Goal: Feedback & Contribution: Submit feedback/report problem

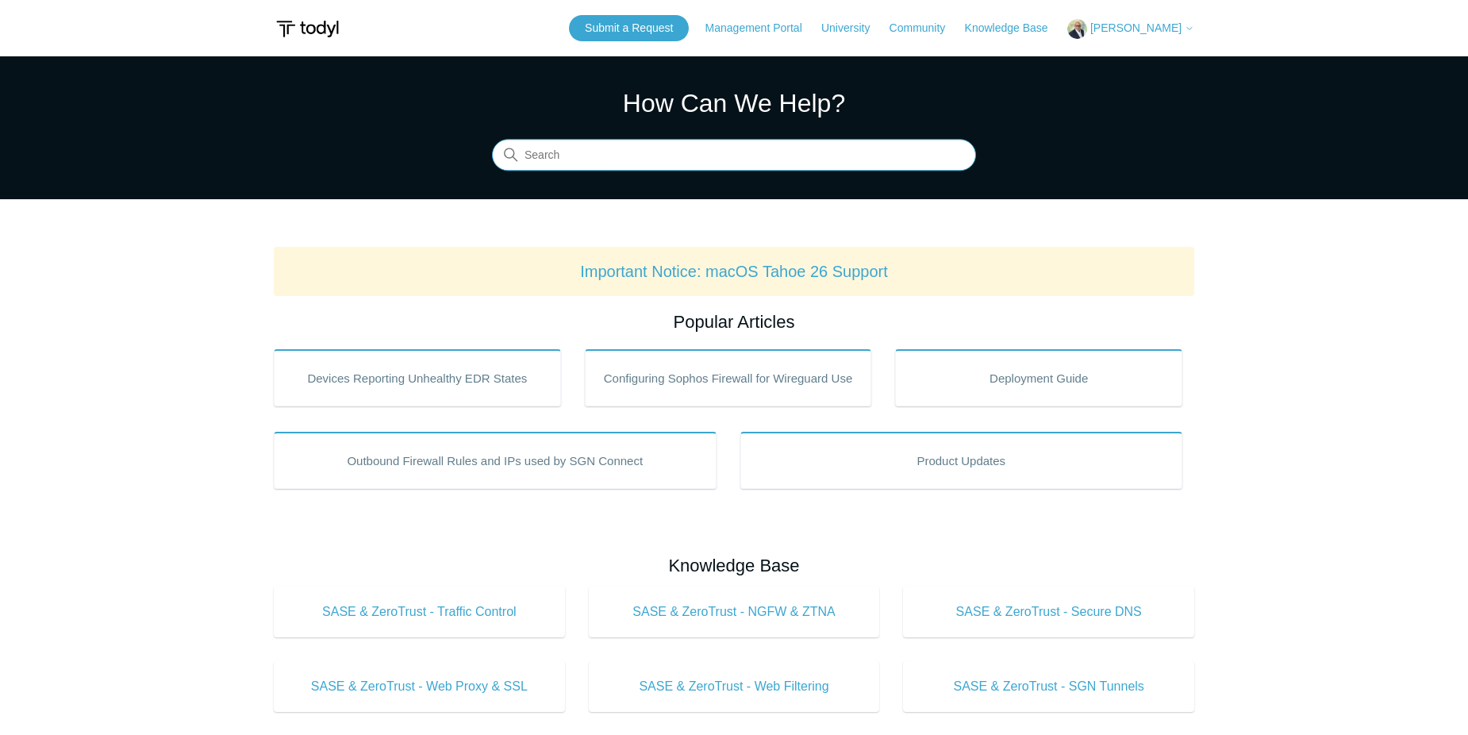
click at [796, 159] on input "Search" at bounding box center [734, 156] width 484 height 32
type input "[GEOGRAPHIC_DATA]"
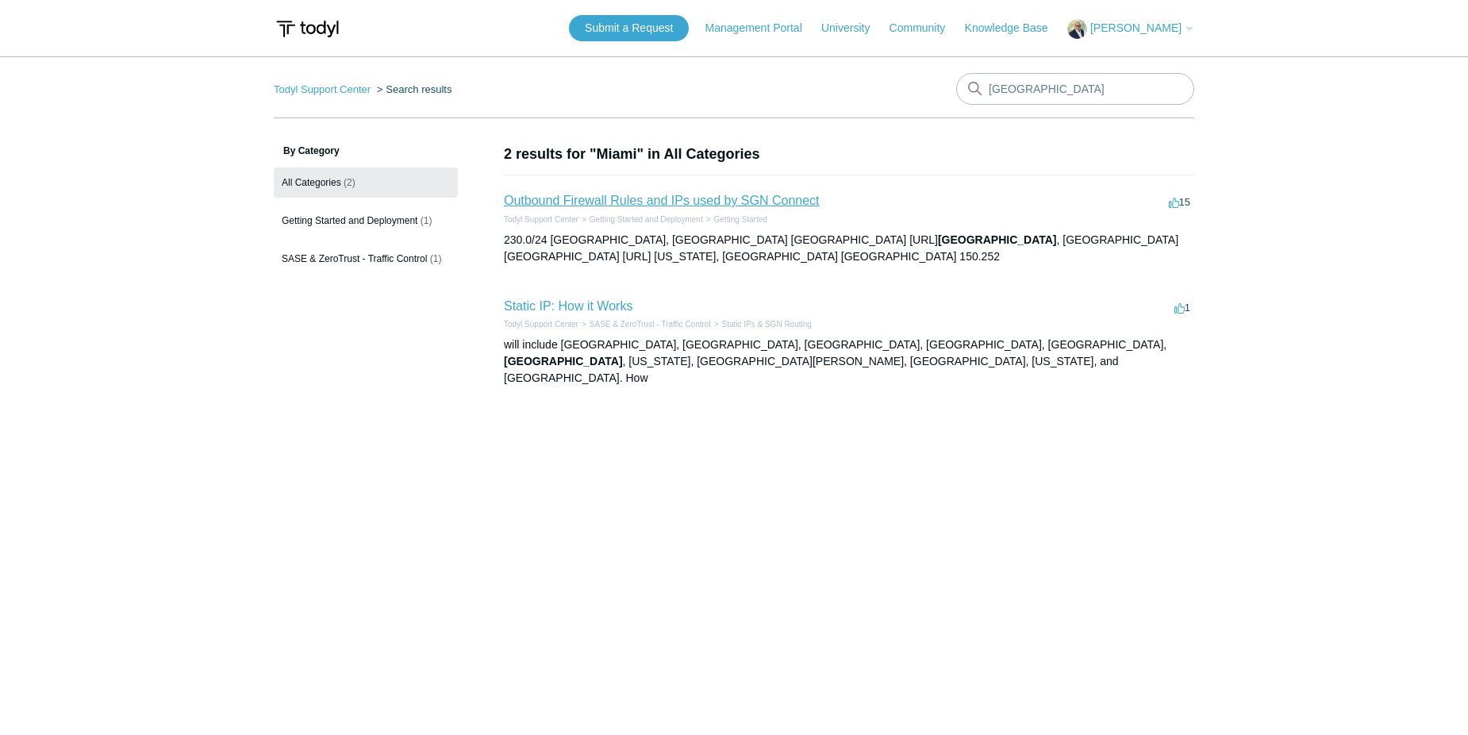
click at [633, 198] on link "Outbound Firewall Rules and IPs used by SGN Connect" at bounding box center [662, 200] width 316 height 13
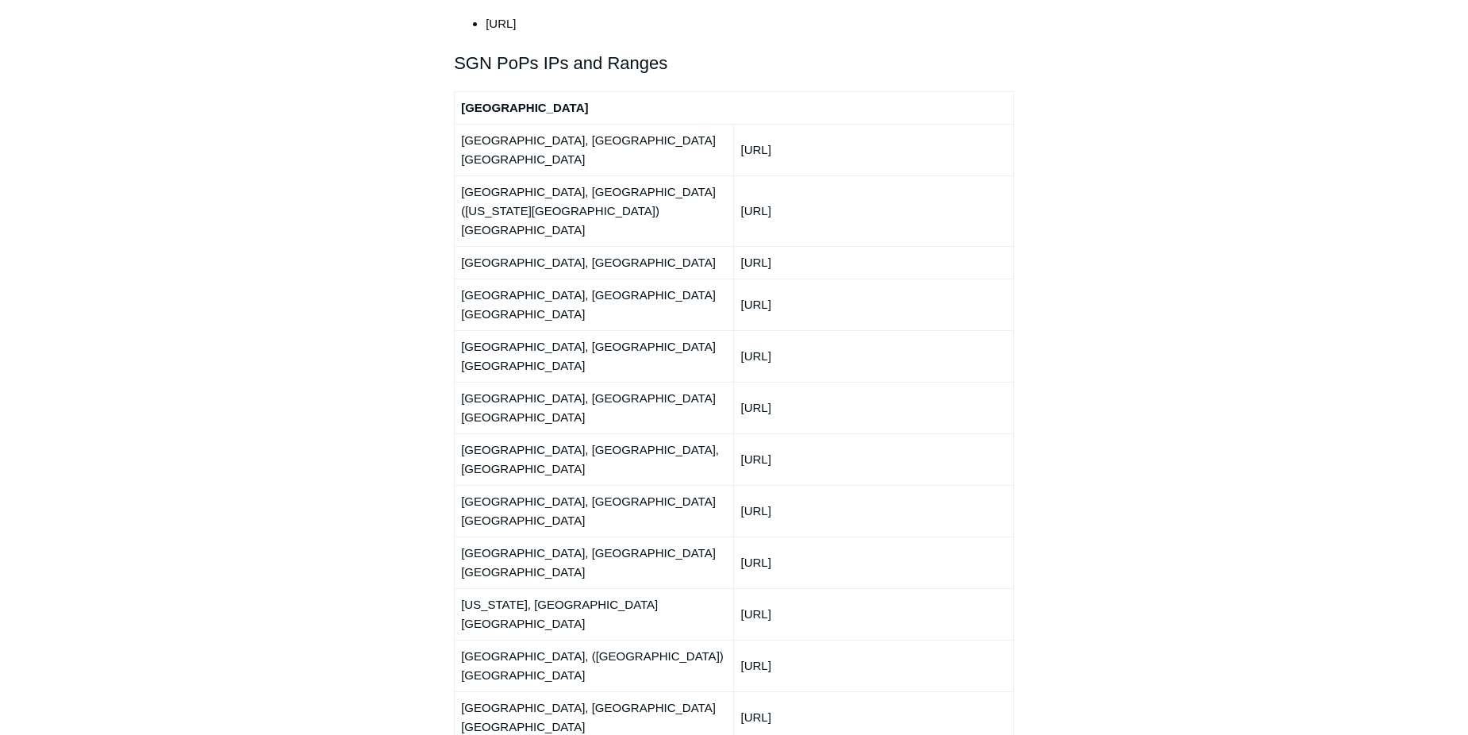
scroll to position [1910, 0]
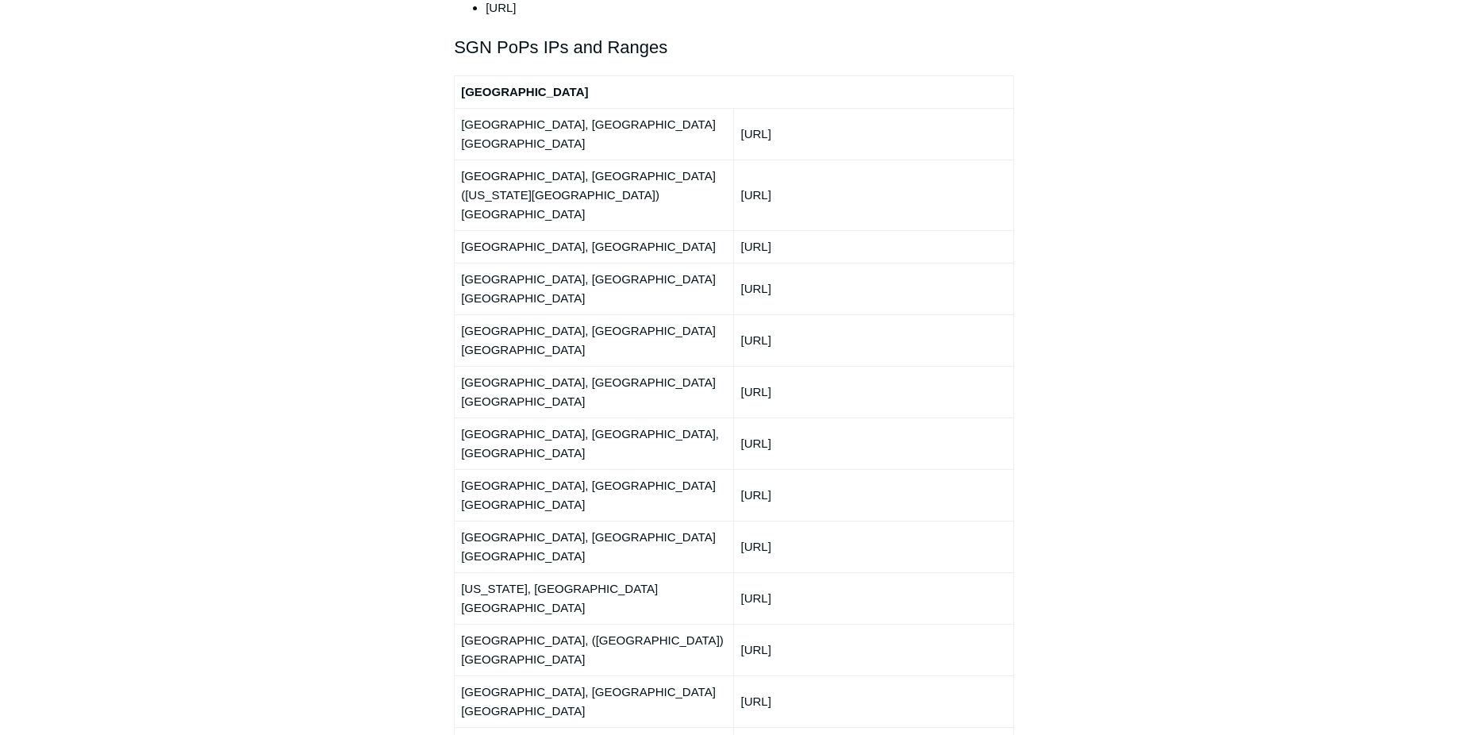
drag, startPoint x: 459, startPoint y: 410, endPoint x: 854, endPoint y: 550, distance: 419.2
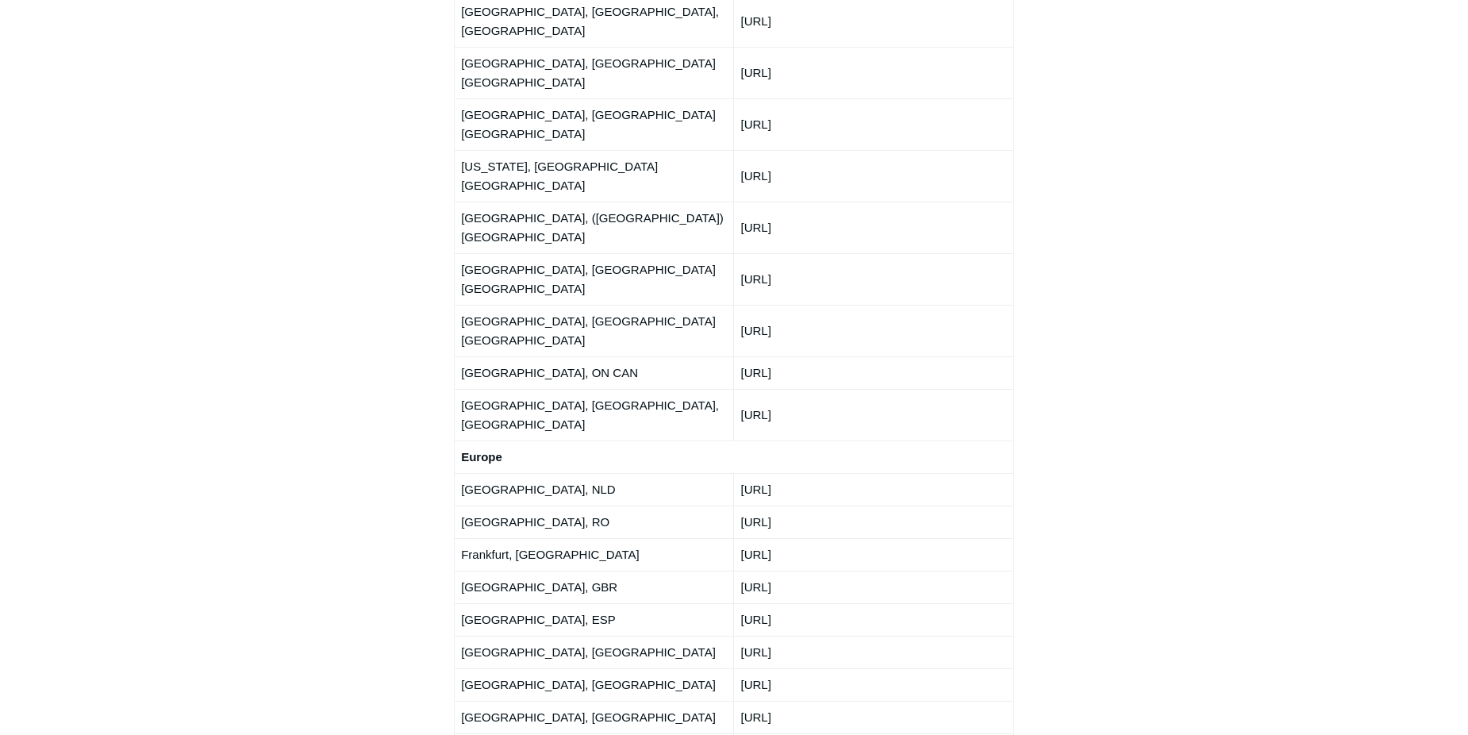
scroll to position [2386, 0]
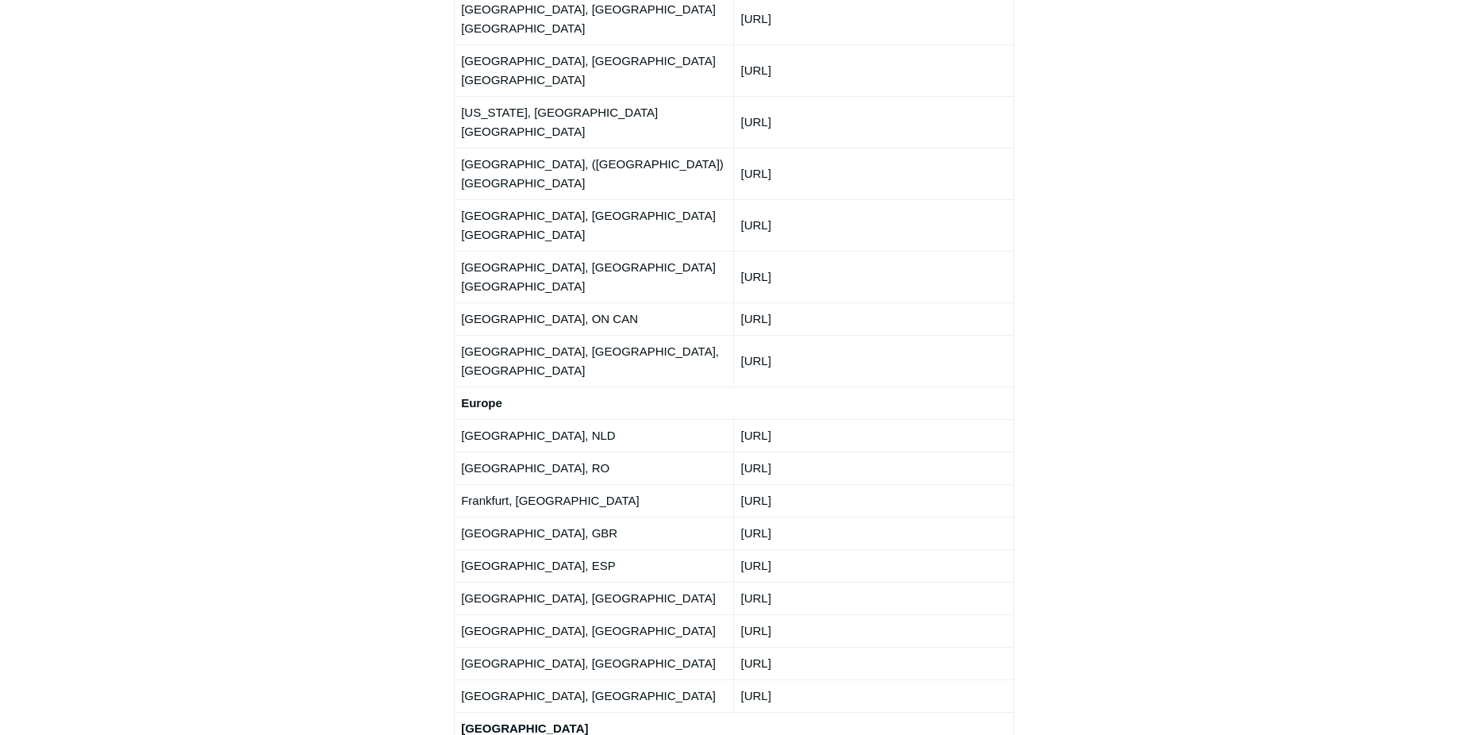
click at [833, 679] on td "78.159.151.0/24" at bounding box center [873, 695] width 279 height 33
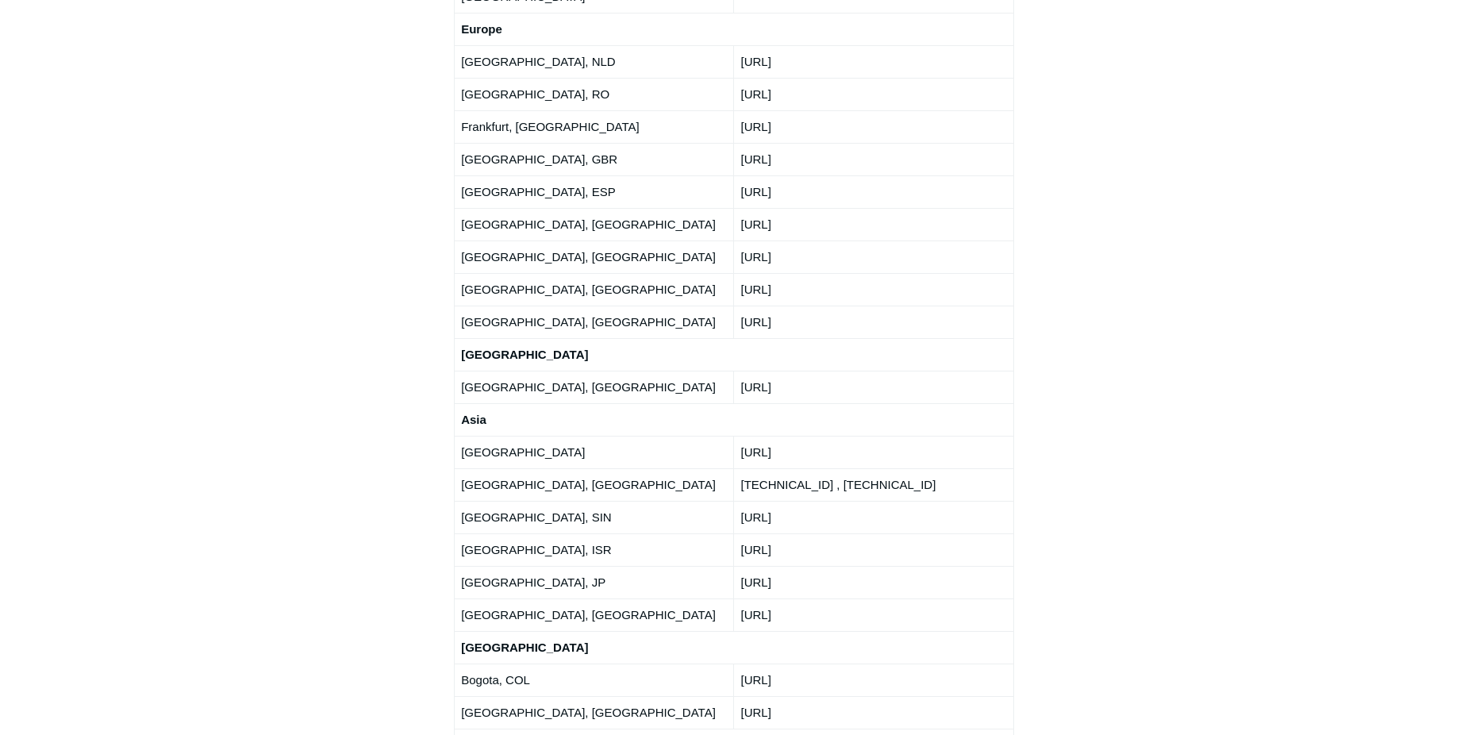
scroll to position [2783, 0]
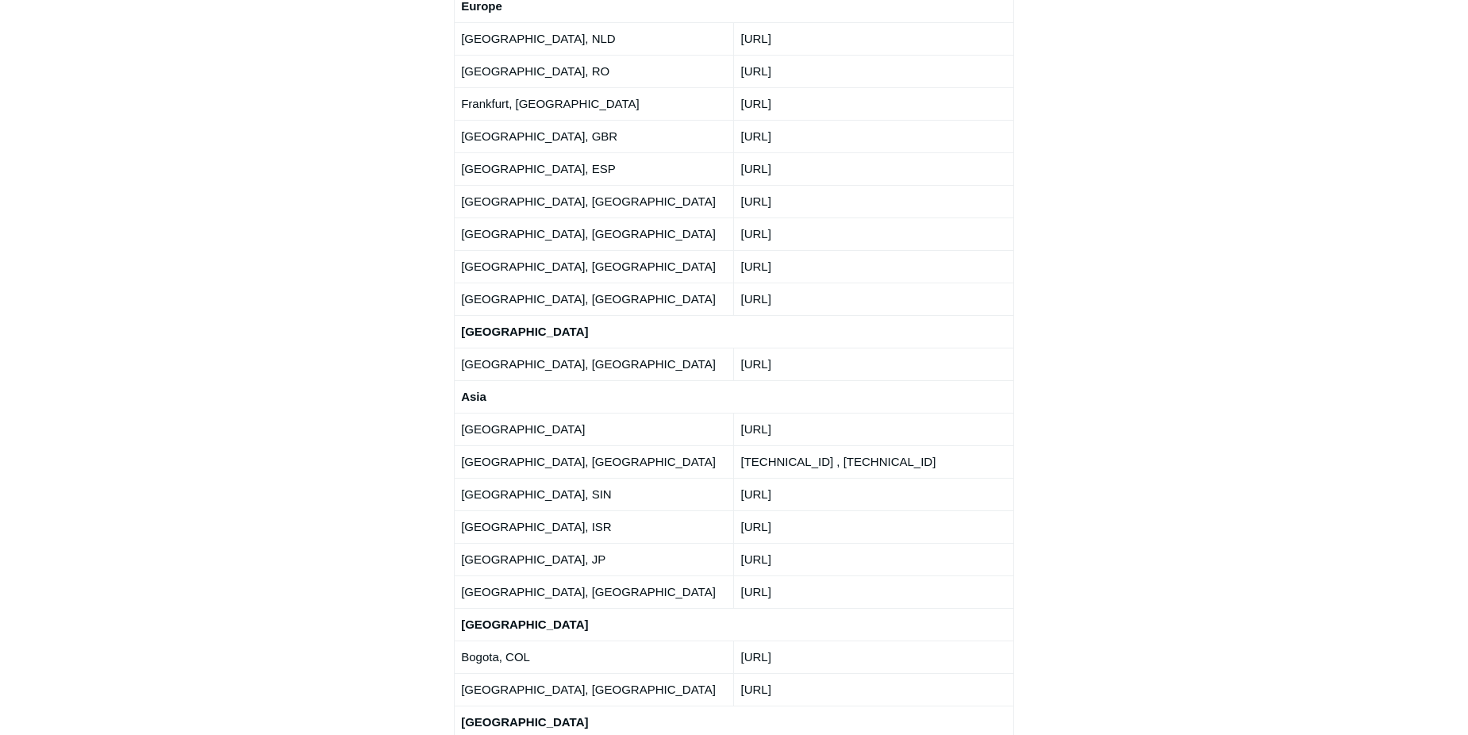
copy tbody "Atlanta, GA USA 192.111.95.0/24 Ashburn, VA (Washington DC) USA 216.41.226.0/24…"
drag, startPoint x: 131, startPoint y: 195, endPoint x: 265, endPoint y: 251, distance: 145.2
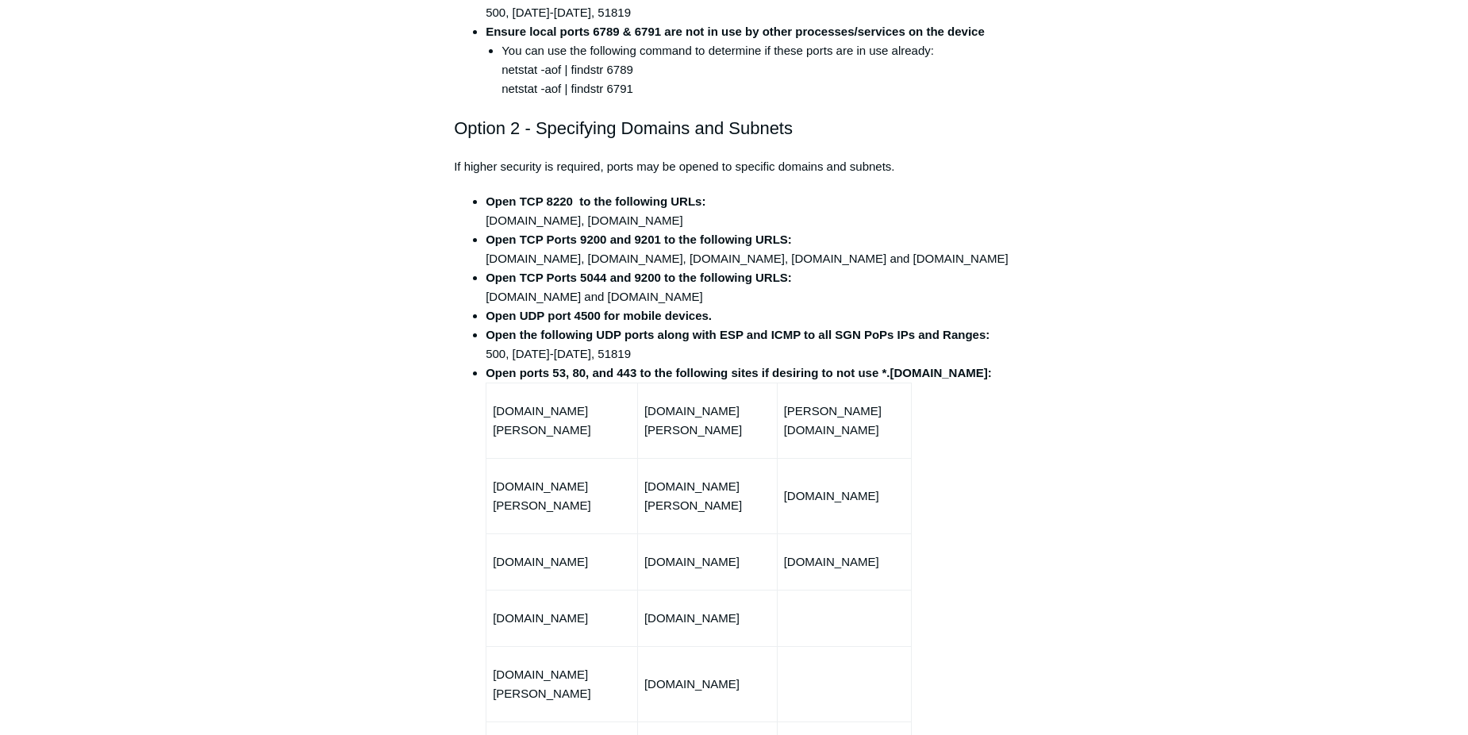
scroll to position [0, 0]
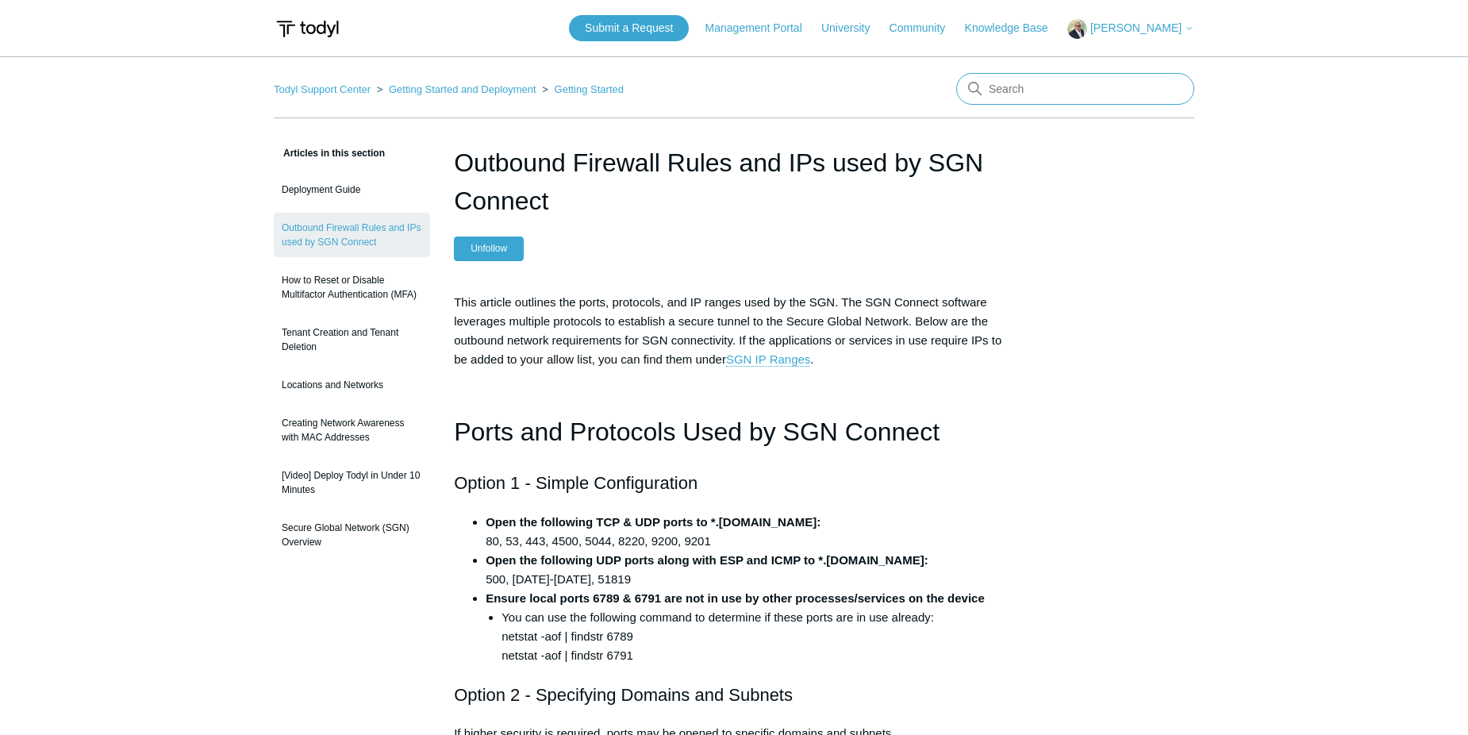
click at [1044, 91] on input "Search" at bounding box center [1075, 89] width 238 height 32
type input "provided pin is already in use or is invalid"
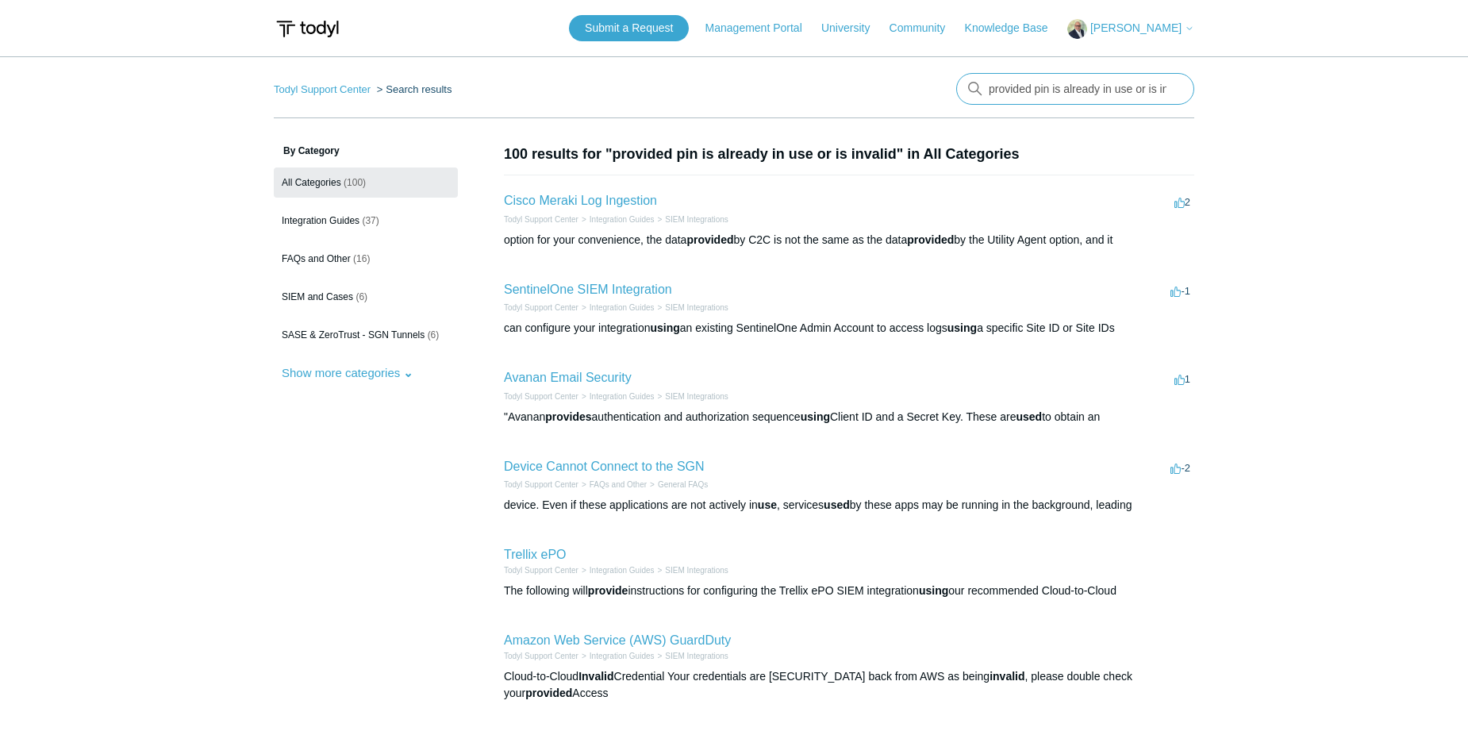
scroll to position [0, 25]
drag, startPoint x: 990, startPoint y: 89, endPoint x: 1490, endPoint y: 110, distance: 500.4
click at [1467, 110] on html "Skip to main content Submit a Request Management Portal University Community Kn…" at bounding box center [734, 633] width 1468 height 1267
type input "PIN"
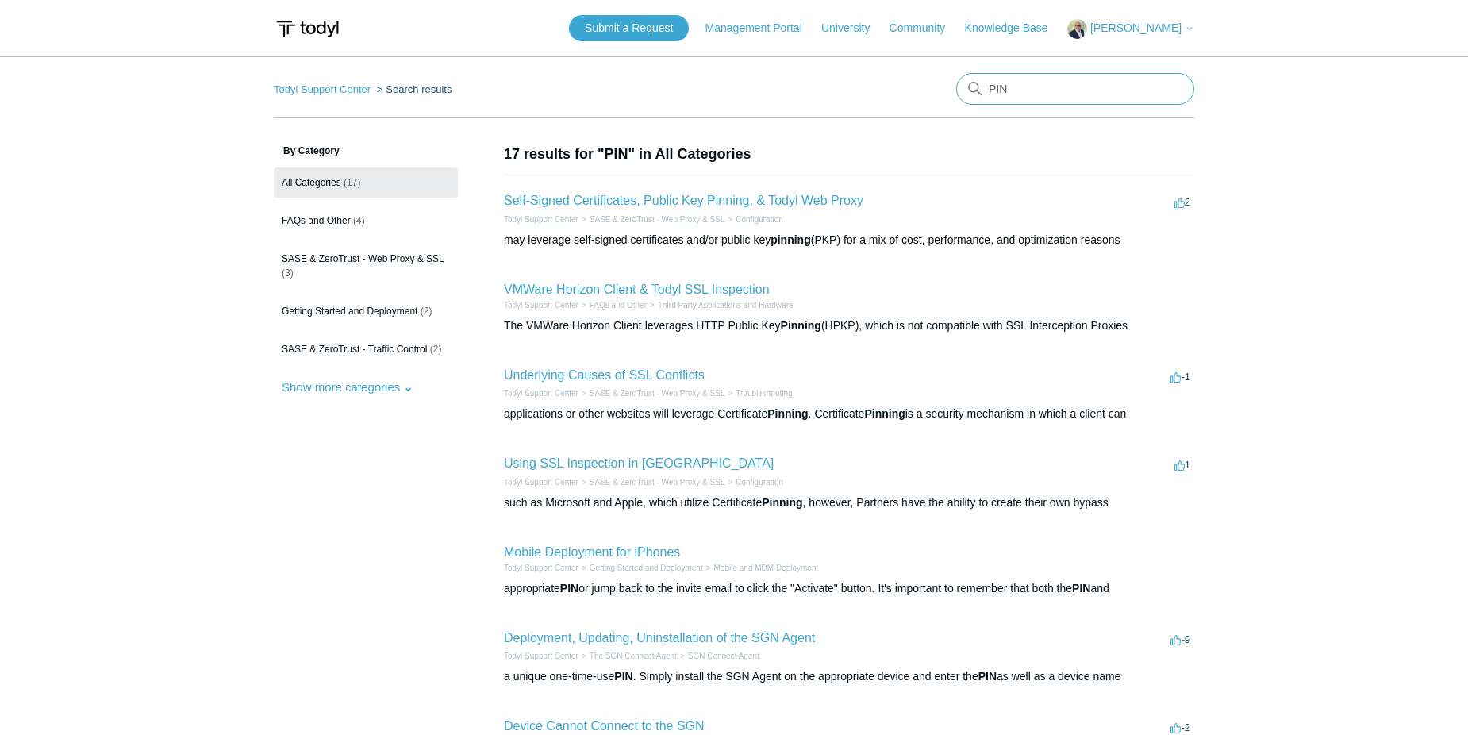
drag, startPoint x: 1013, startPoint y: 88, endPoint x: 986, endPoint y: 91, distance: 27.2
click at [986, 91] on input "PIN" at bounding box center [1075, 89] width 238 height 32
type input "ios"
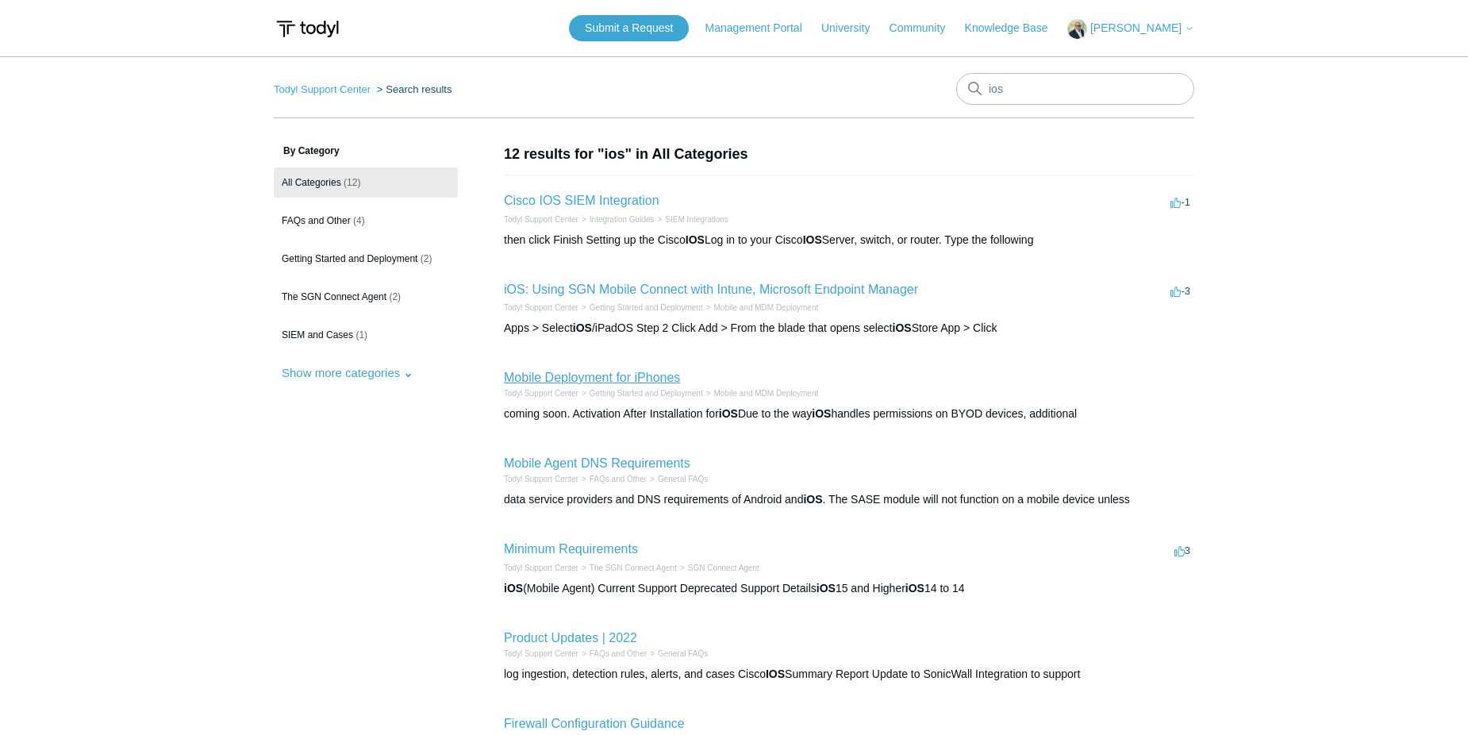
click at [621, 379] on link "Mobile Deployment for iPhones" at bounding box center [592, 377] width 176 height 13
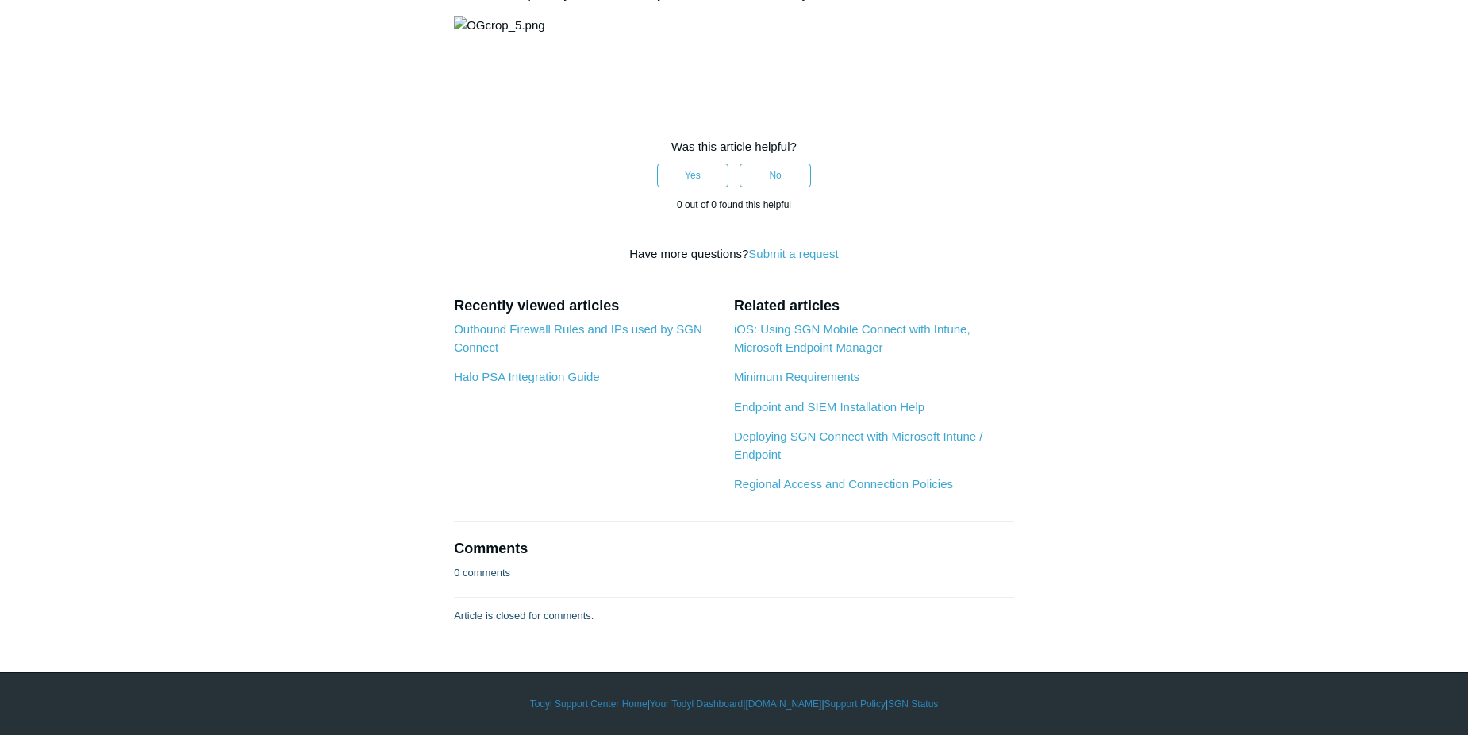
scroll to position [3106, 0]
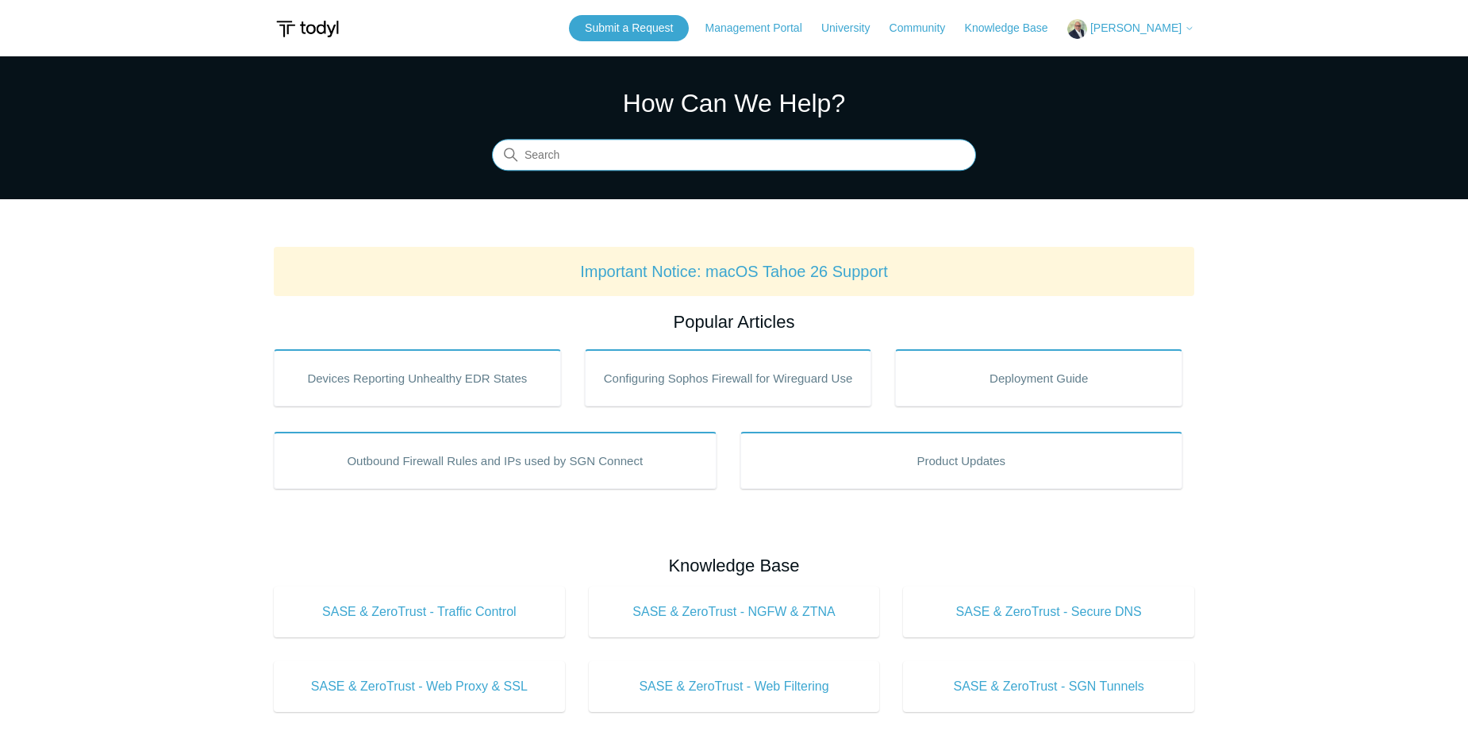
click at [706, 151] on input "Search" at bounding box center [734, 156] width 484 height 32
drag, startPoint x: 621, startPoint y: 164, endPoint x: 511, endPoint y: 162, distance: 110.3
click at [511, 162] on input "invalid pin" at bounding box center [734, 156] width 484 height 32
type input "ios"
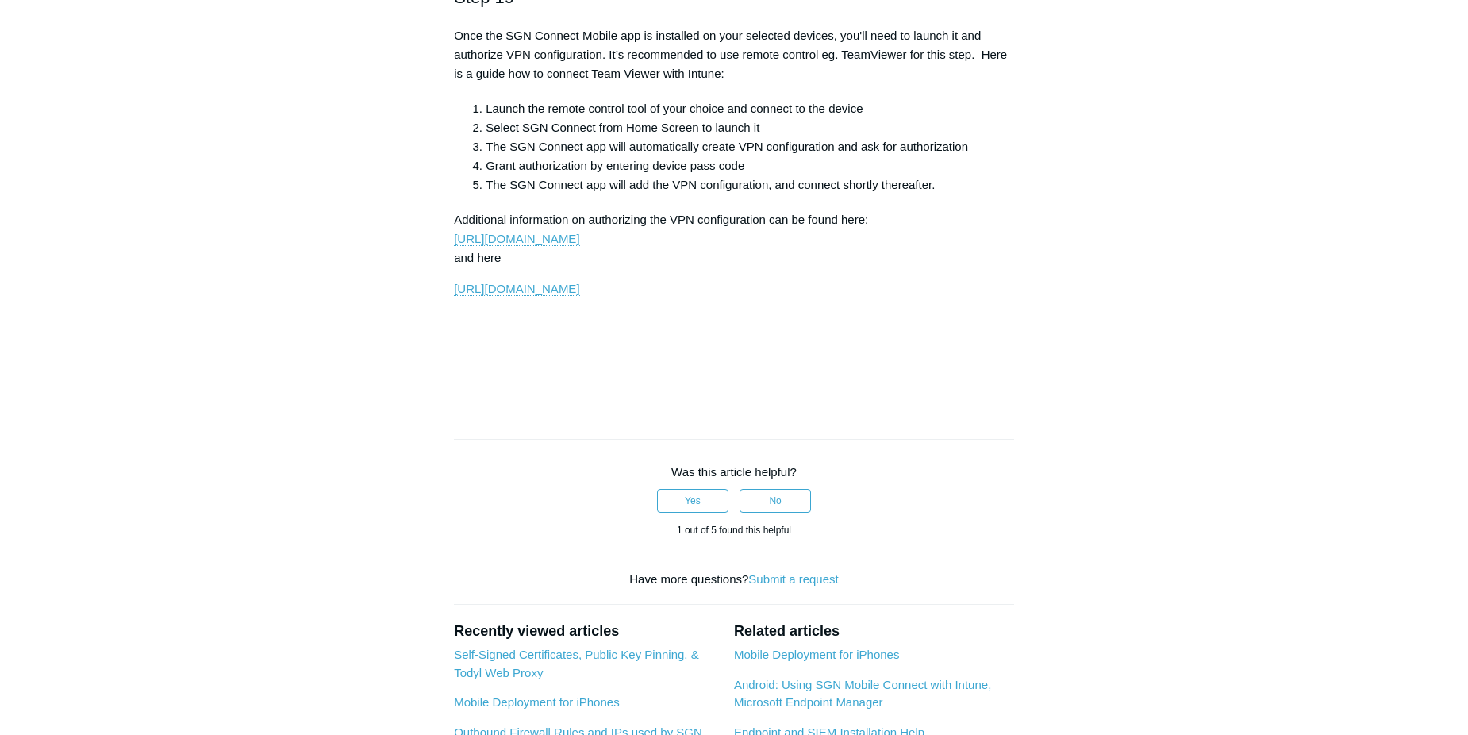
scroll to position [3730, 0]
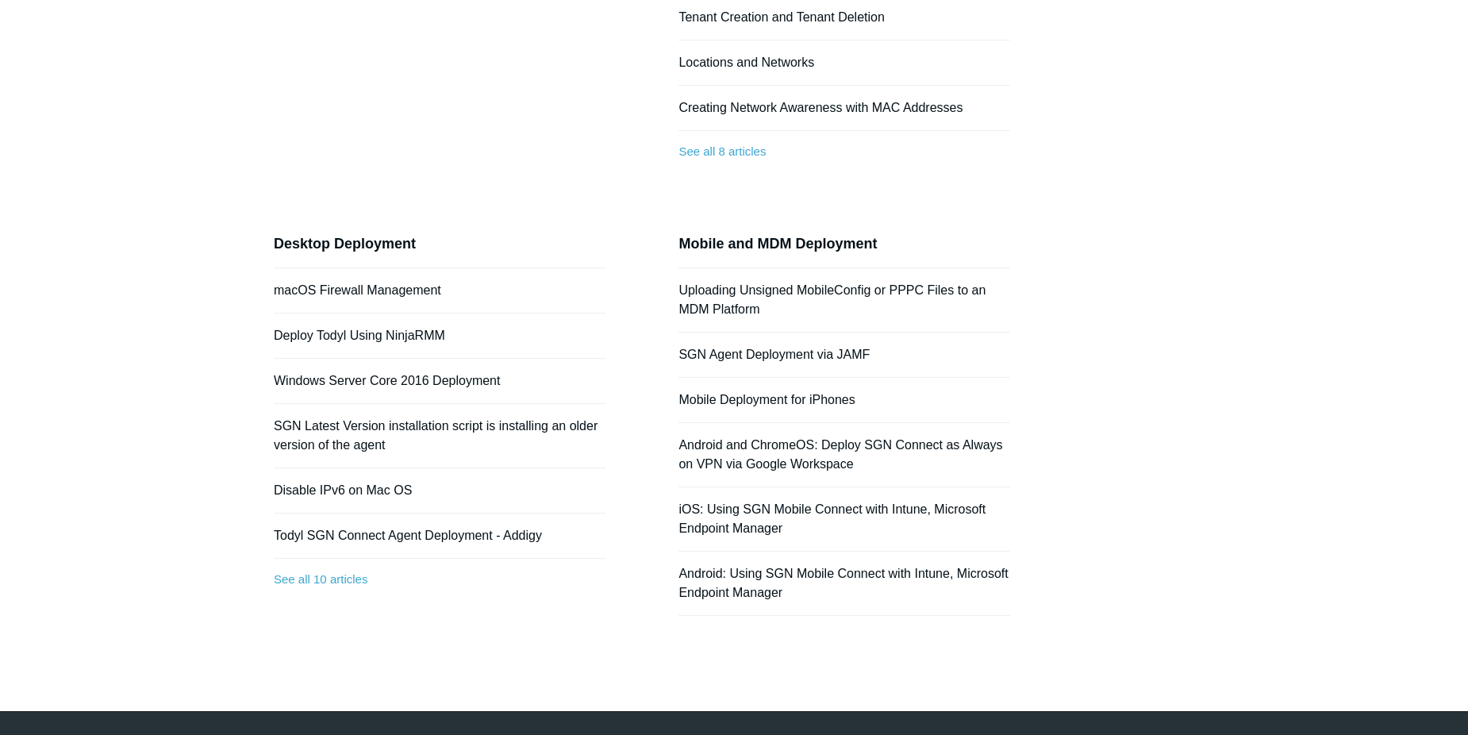
scroll to position [397, 0]
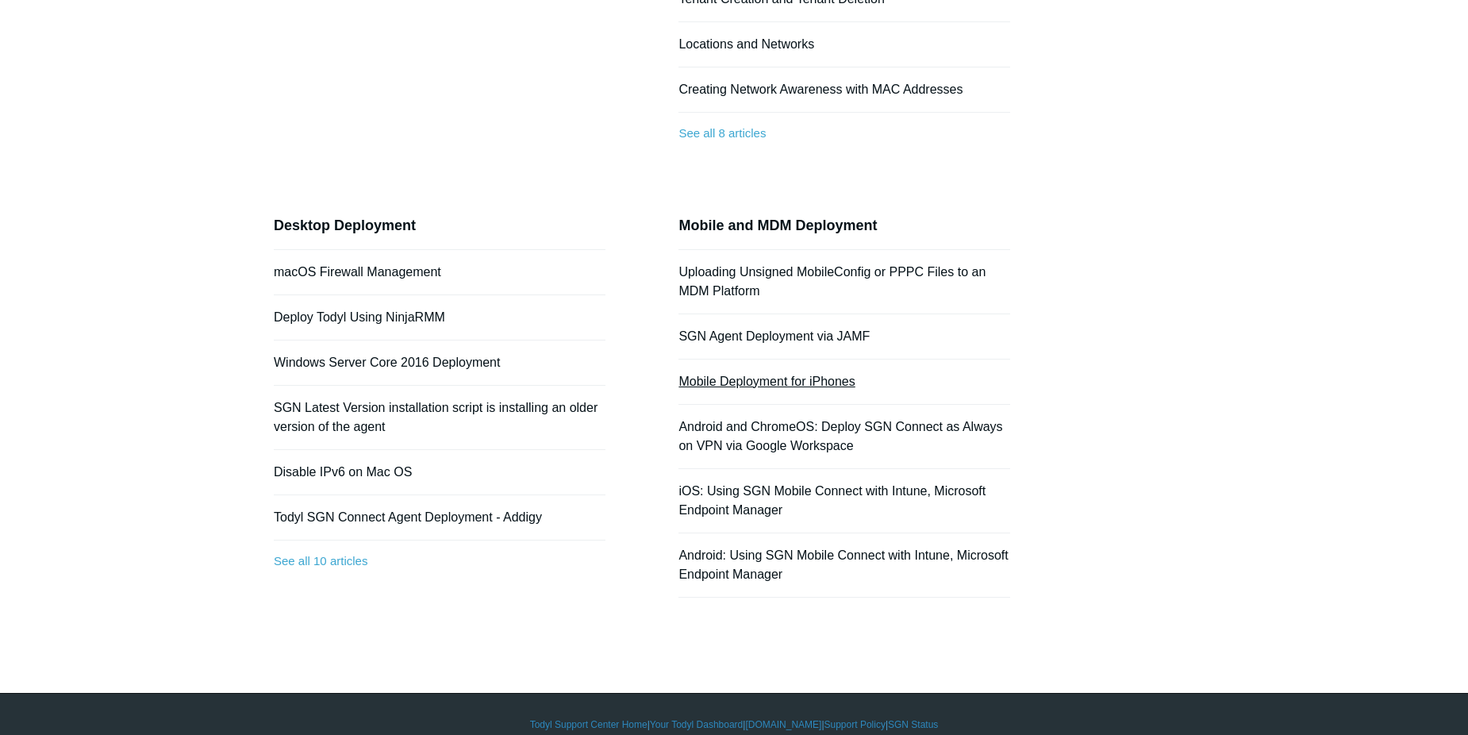
click at [777, 384] on link "Mobile Deployment for iPhones" at bounding box center [767, 381] width 176 height 13
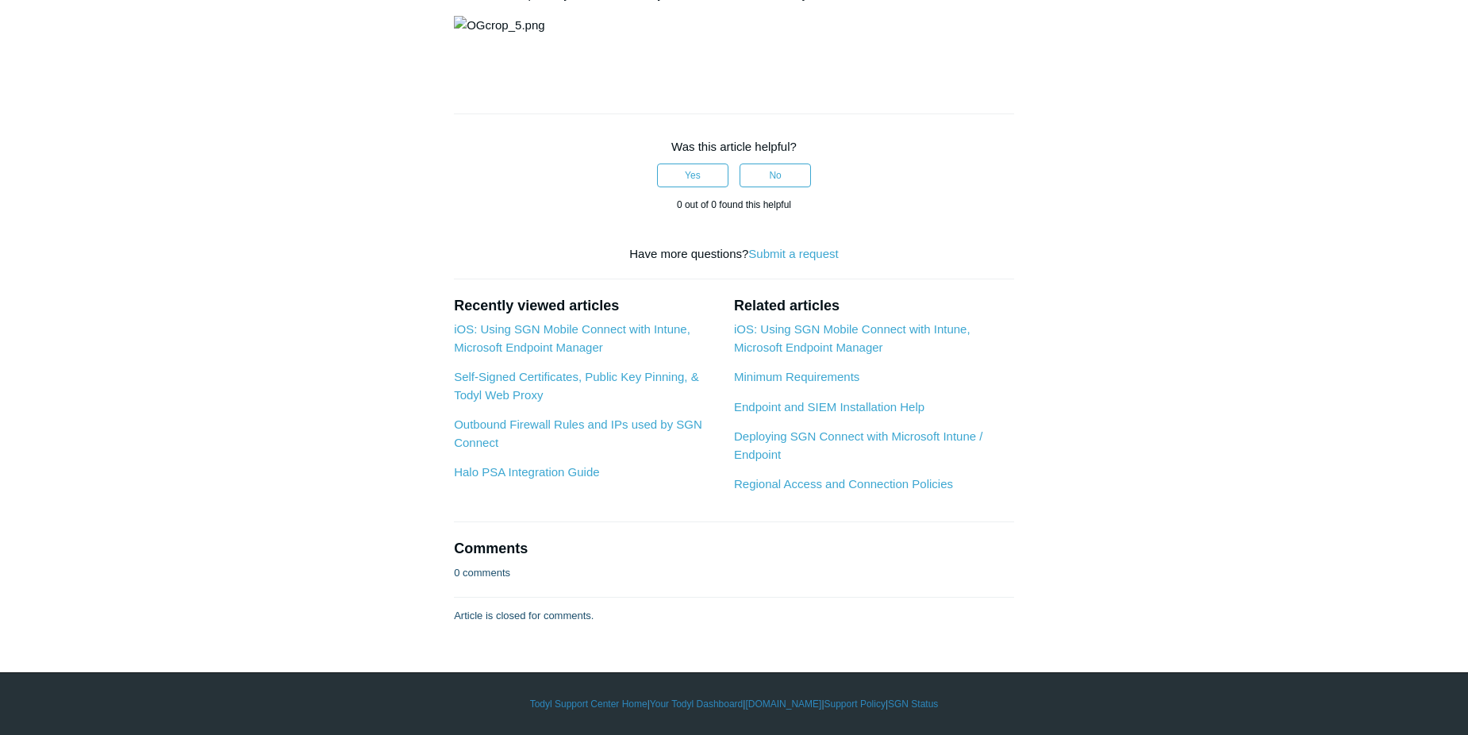
scroll to position [1270, 0]
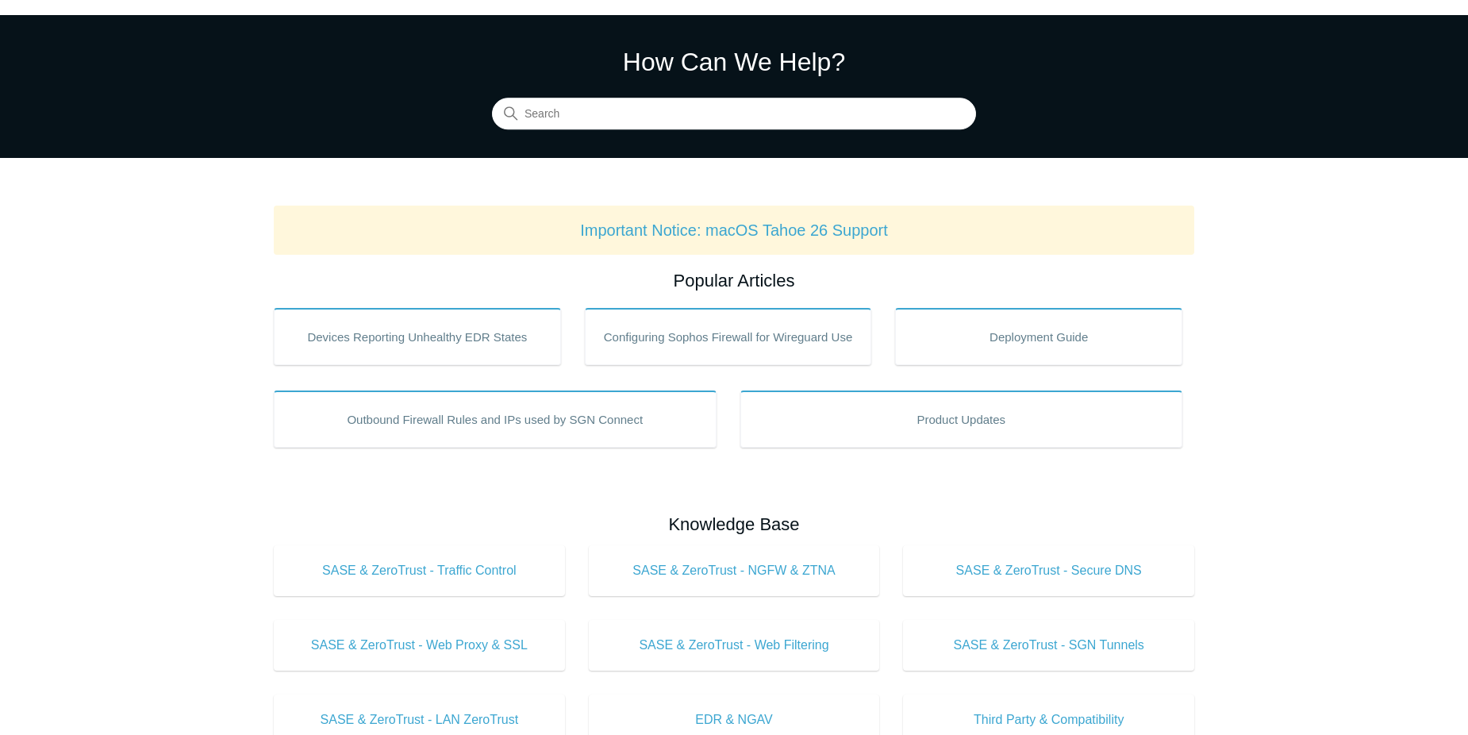
scroll to position [79, 0]
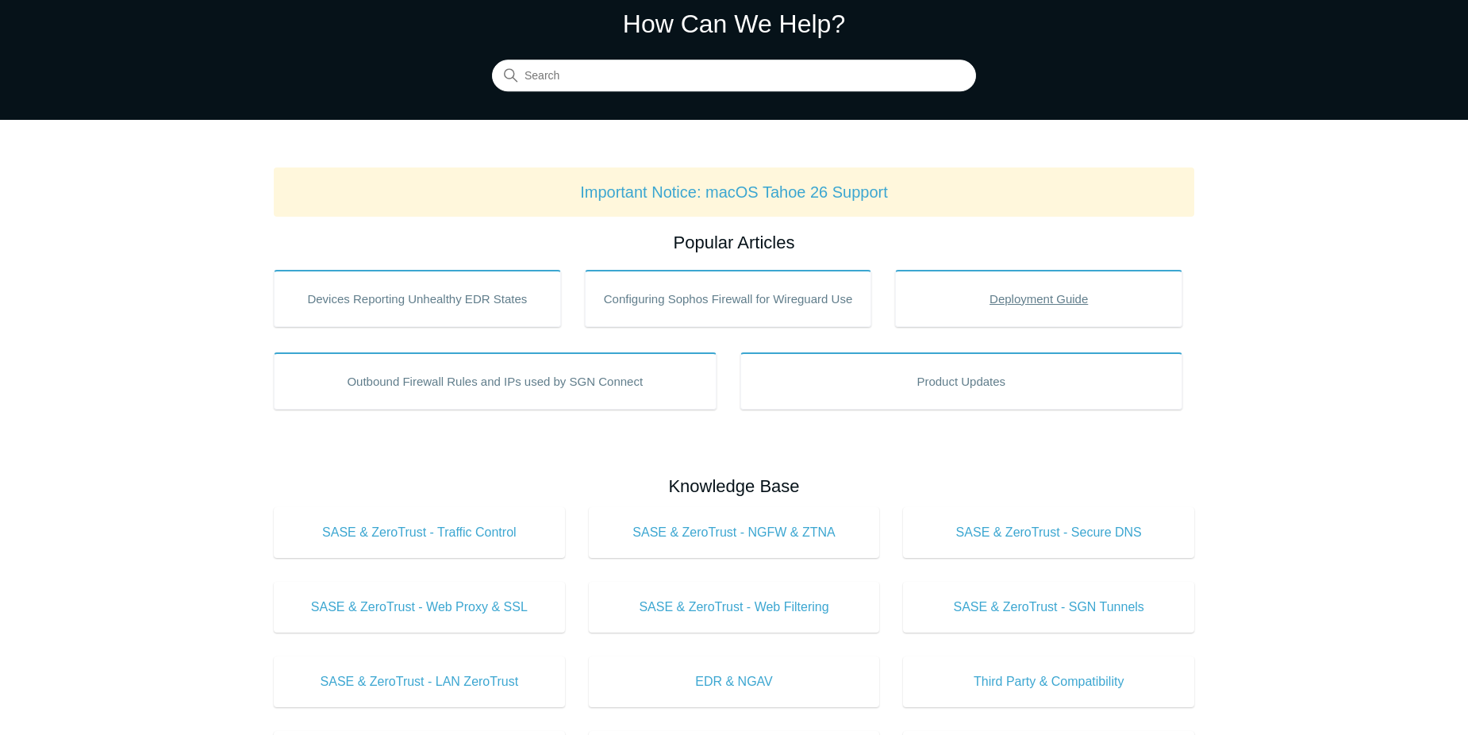
click at [1059, 294] on link "Deployment Guide" at bounding box center [1038, 298] width 287 height 57
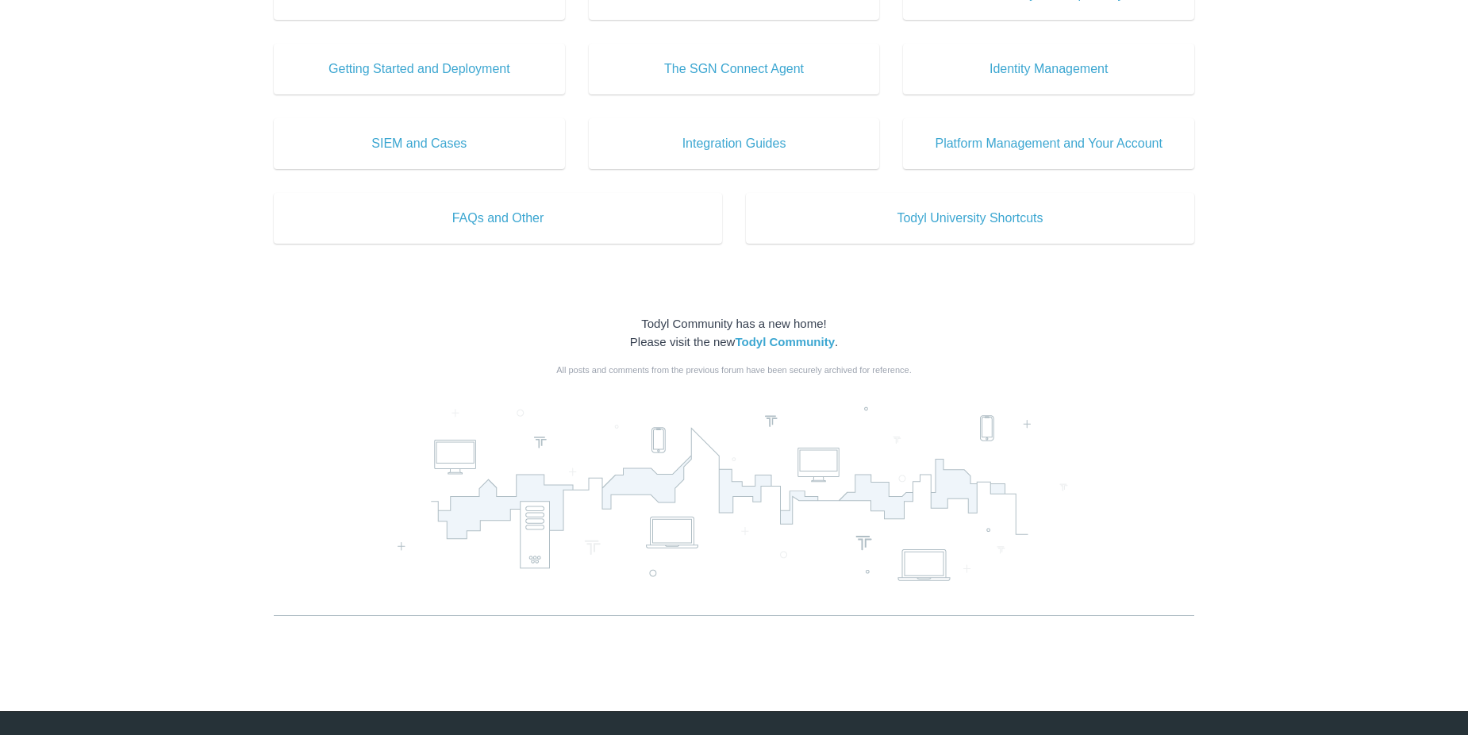
scroll to position [806, 0]
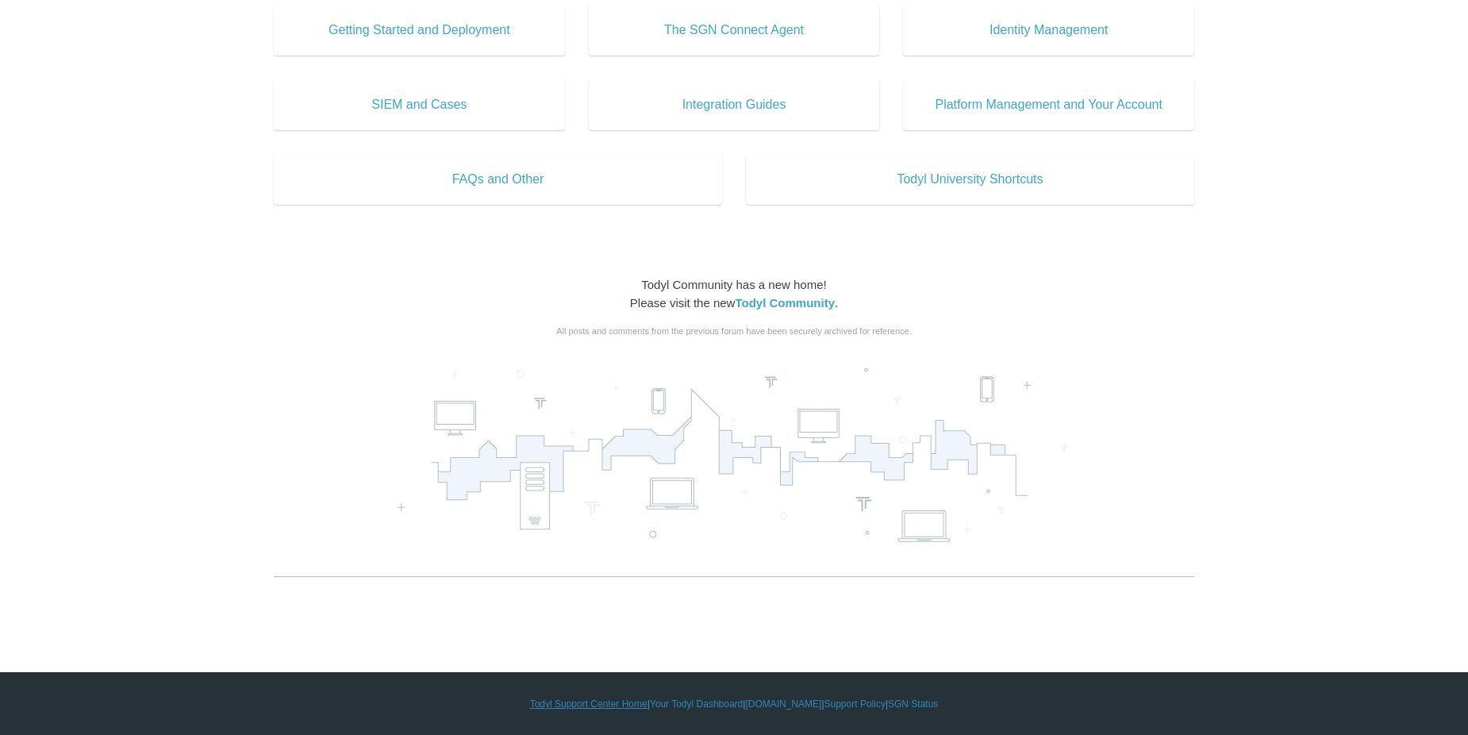
click at [598, 708] on link "Todyl Support Center Home" at bounding box center [588, 704] width 117 height 14
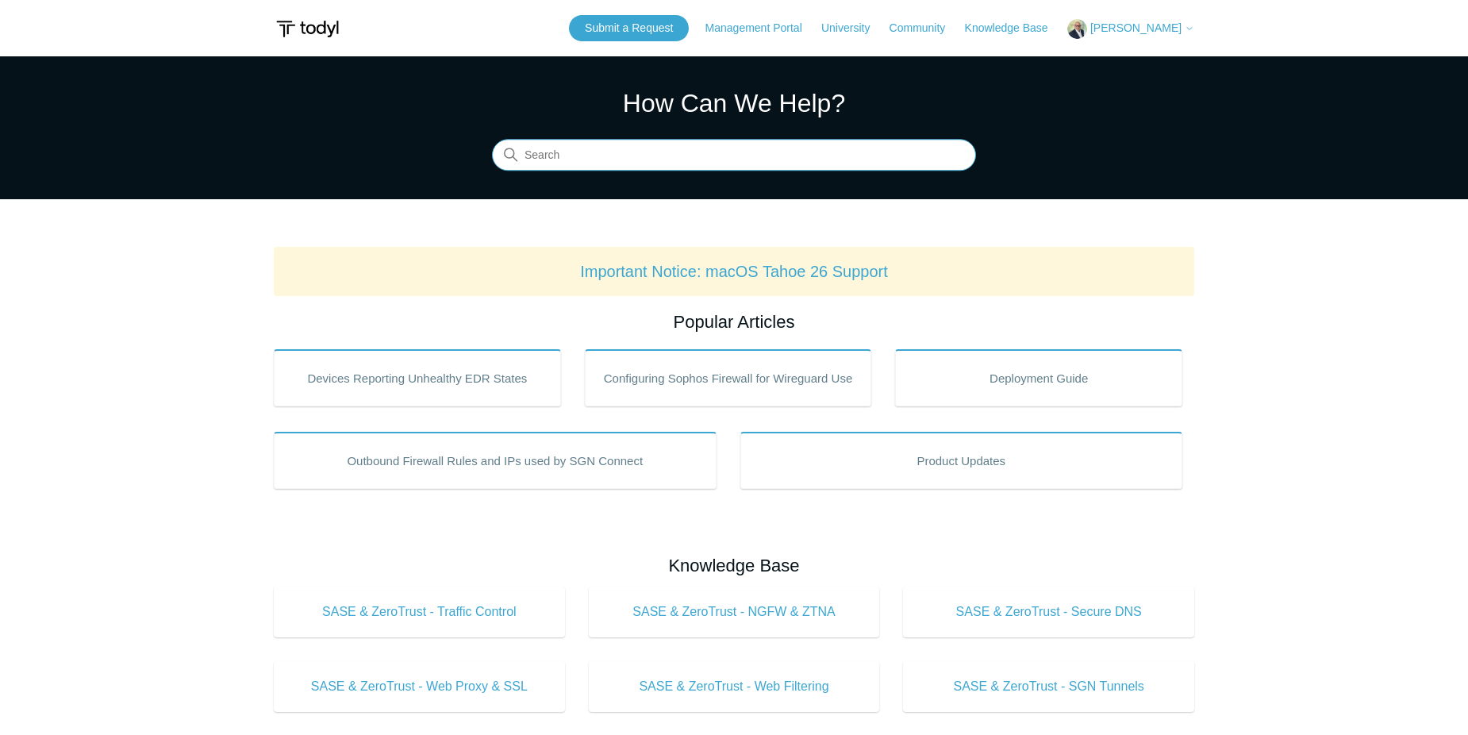
click at [829, 141] on input "Search" at bounding box center [734, 156] width 484 height 32
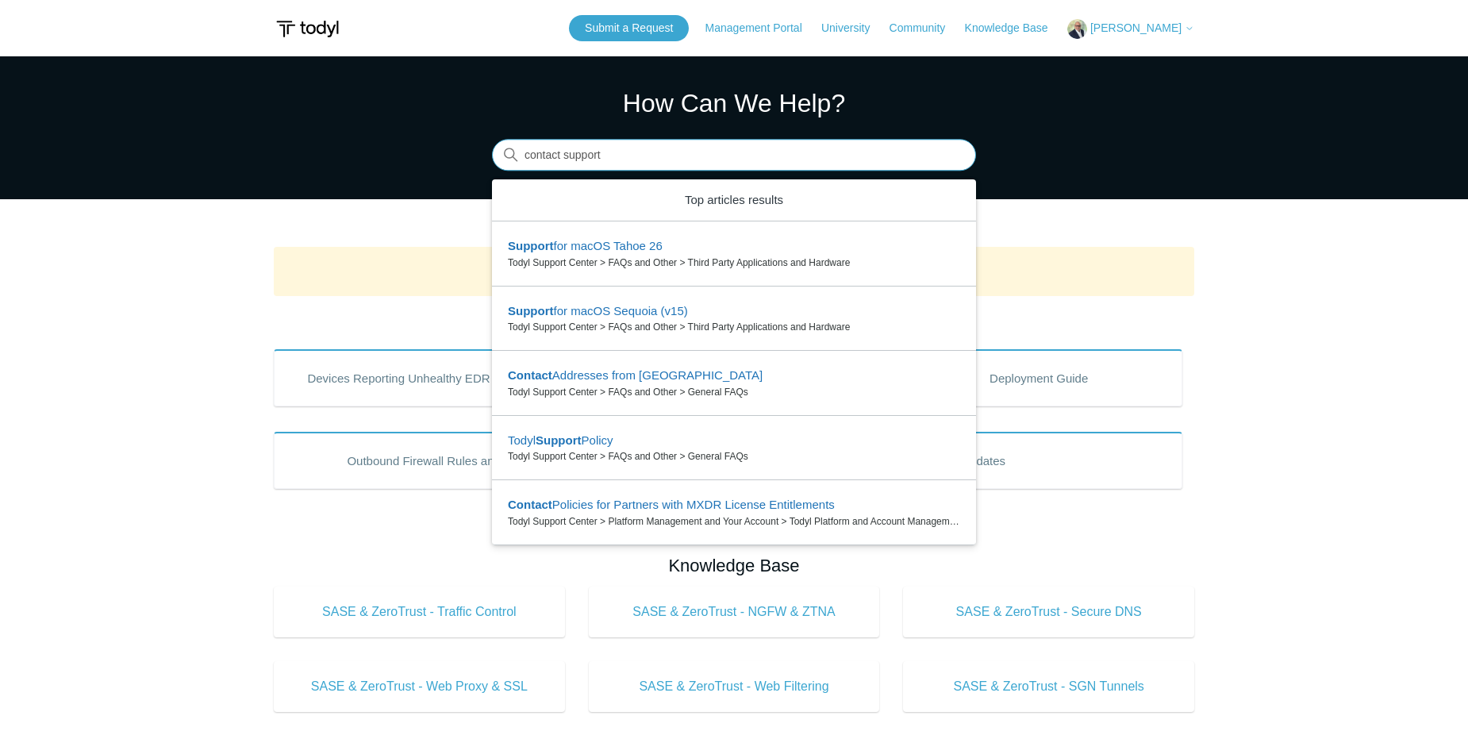
type input "contact support"
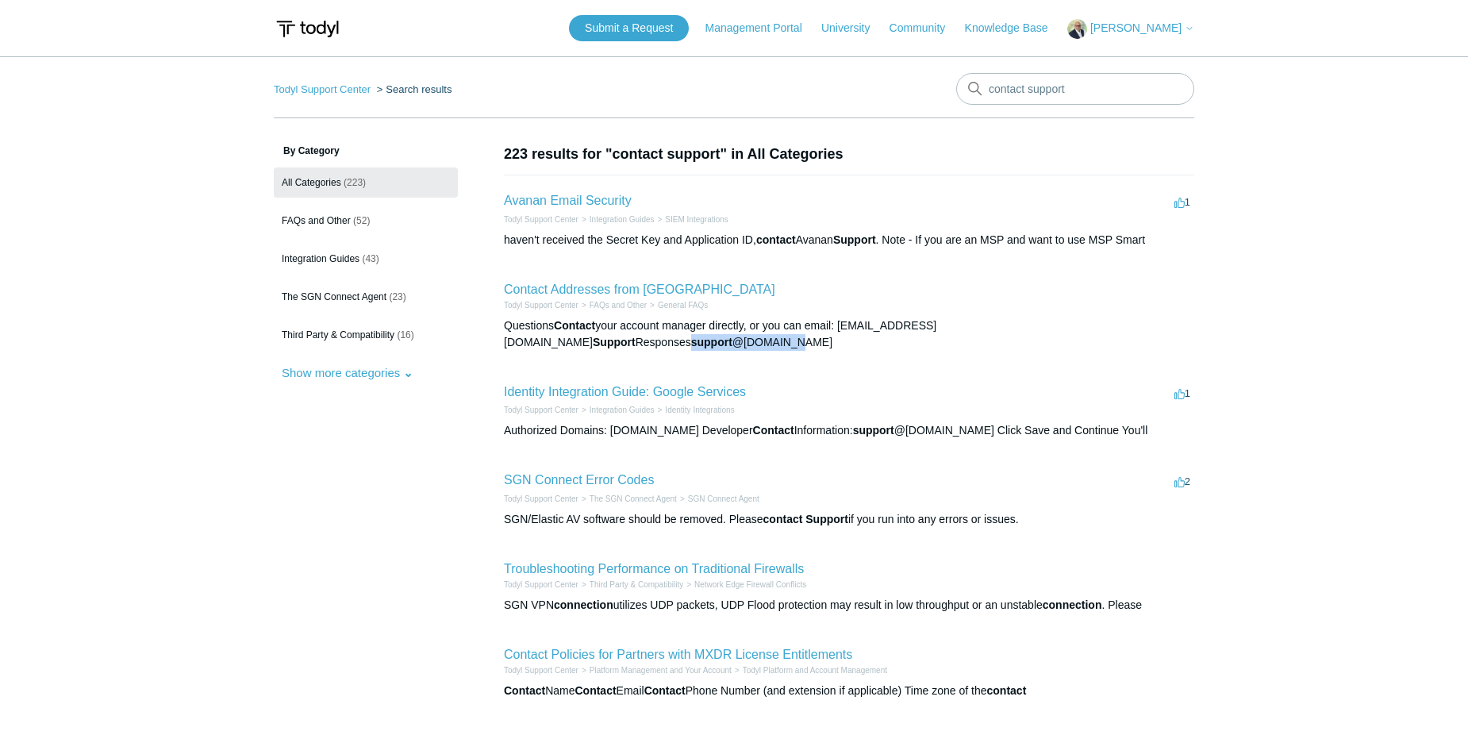
drag, startPoint x: 1056, startPoint y: 325, endPoint x: 1176, endPoint y: 327, distance: 120.7
click at [1176, 327] on div "Questions Contact your account manager directly, or you can email: accounts@tod…" at bounding box center [849, 333] width 690 height 33
copy div "support @todyl.com"
click at [1185, 30] on icon at bounding box center [1190, 29] width 10 height 10
click at [1185, 59] on link "My Support Requests" at bounding box center [1145, 62] width 155 height 28
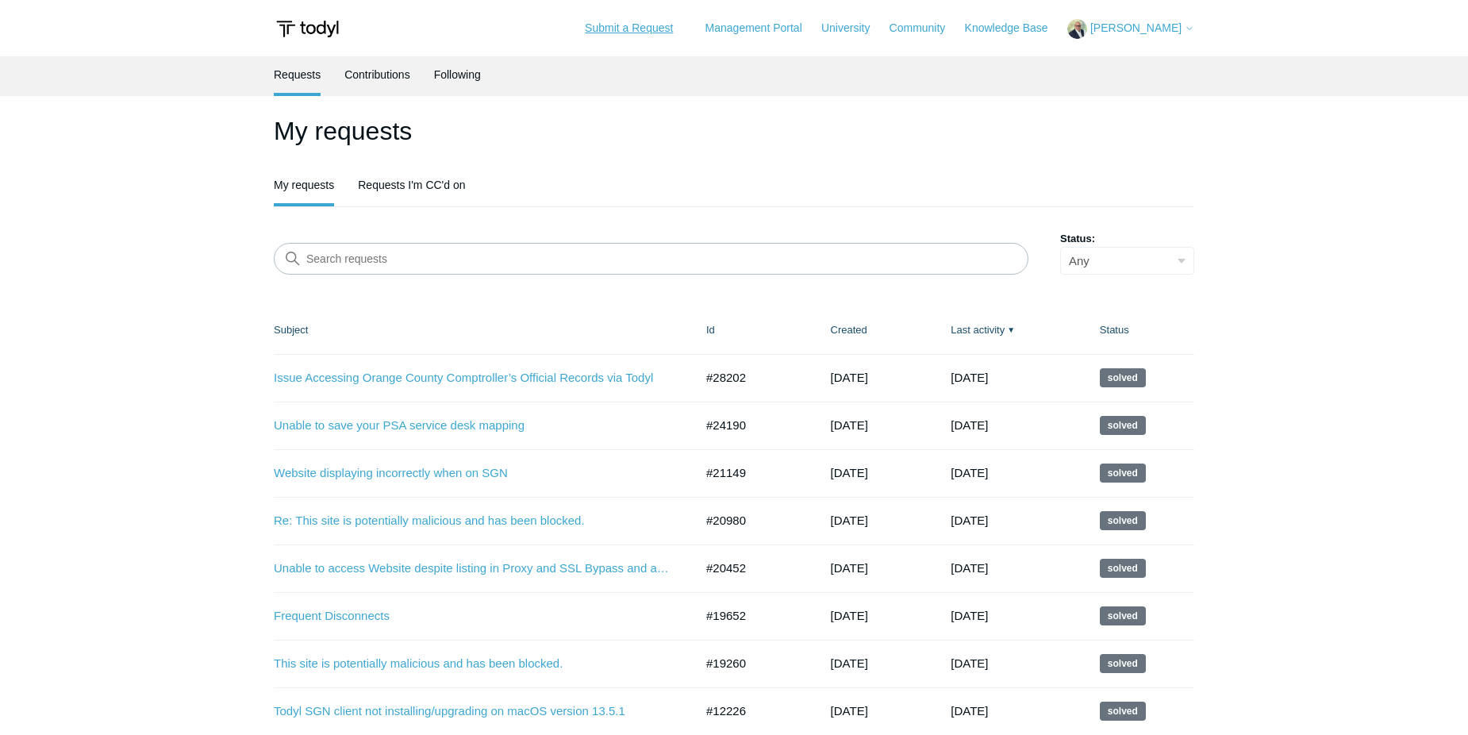
click at [670, 30] on link "Submit a Request" at bounding box center [629, 28] width 120 height 26
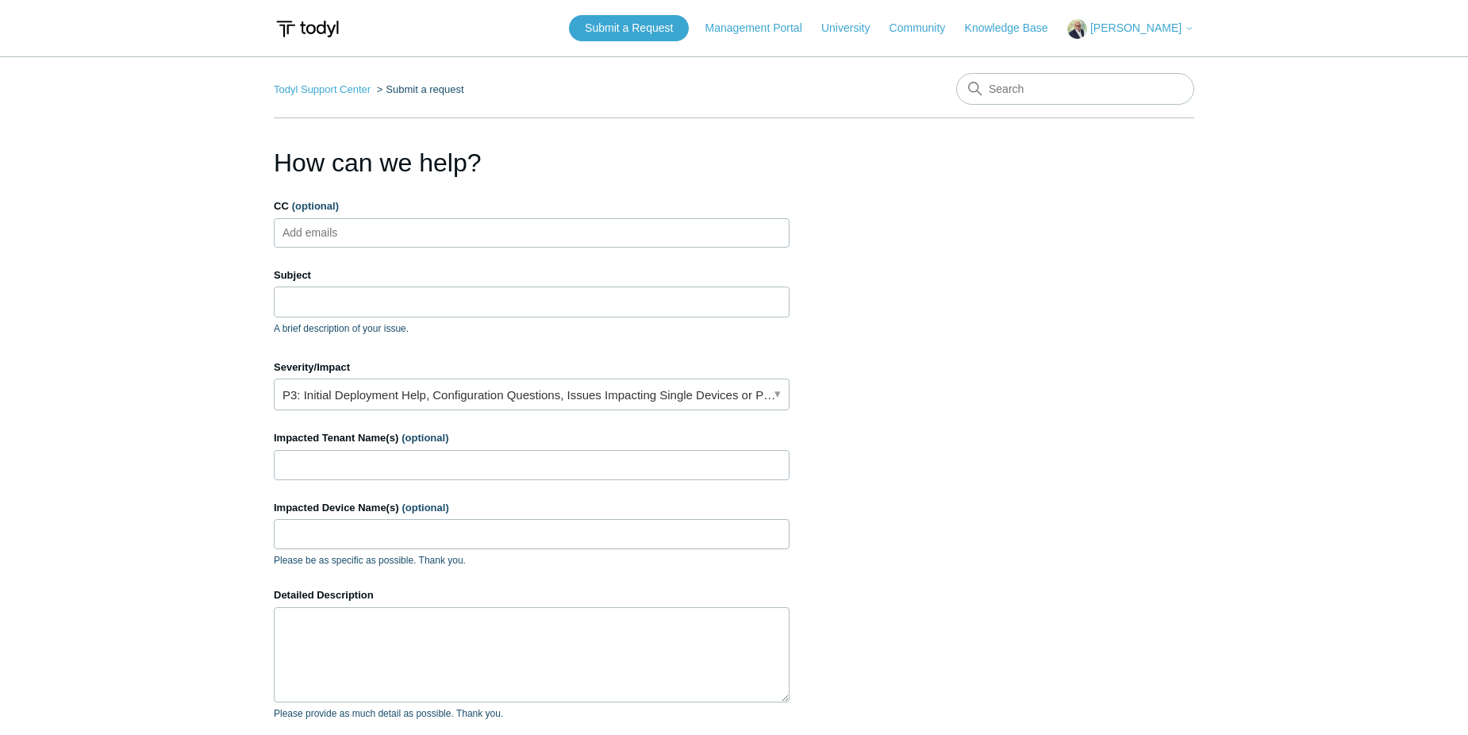
click at [351, 233] on input "CC (optional)" at bounding box center [324, 233] width 94 height 24
click at [350, 303] on input "Subject" at bounding box center [532, 302] width 516 height 30
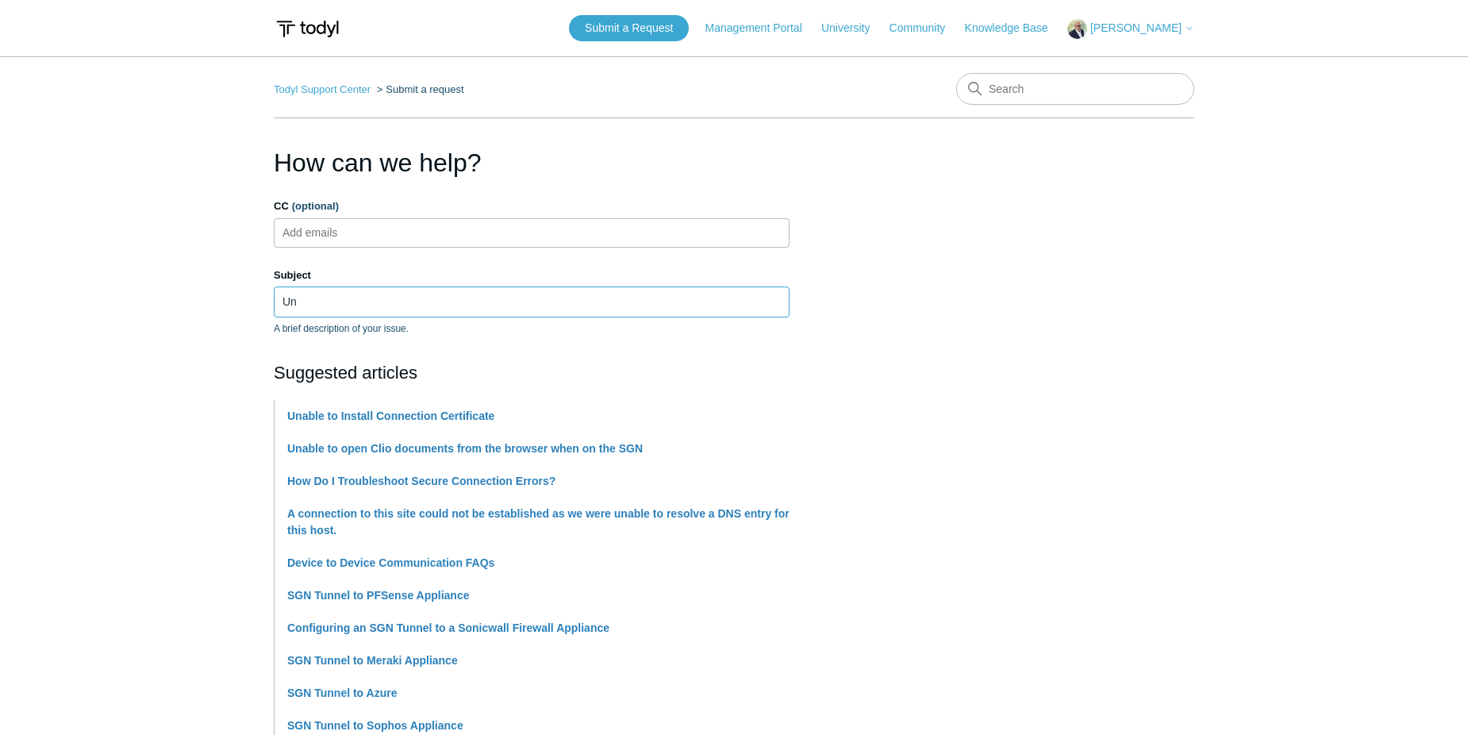
type input "U"
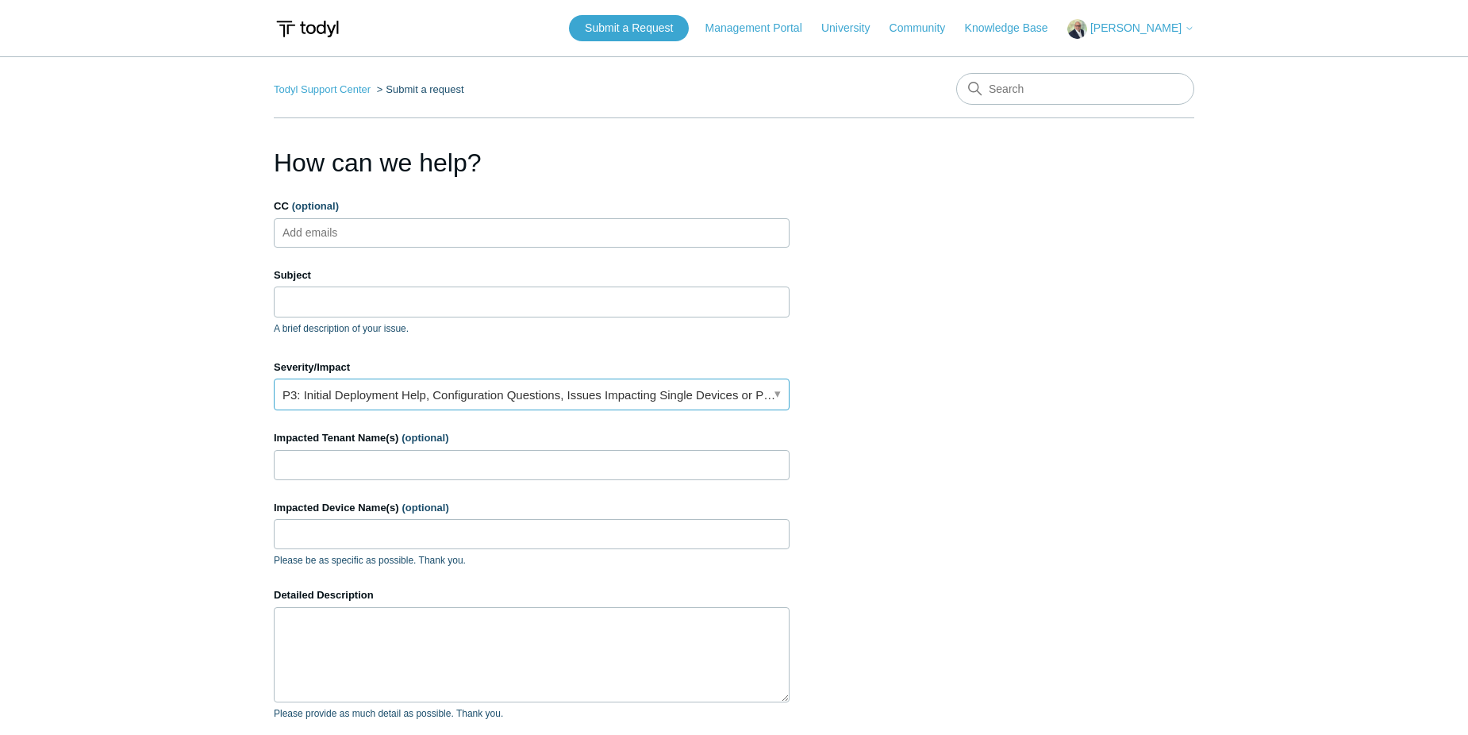
click at [375, 390] on link "P3: Initial Deployment Help, Configuration Questions, Issues Impacting Single D…" at bounding box center [532, 395] width 516 height 32
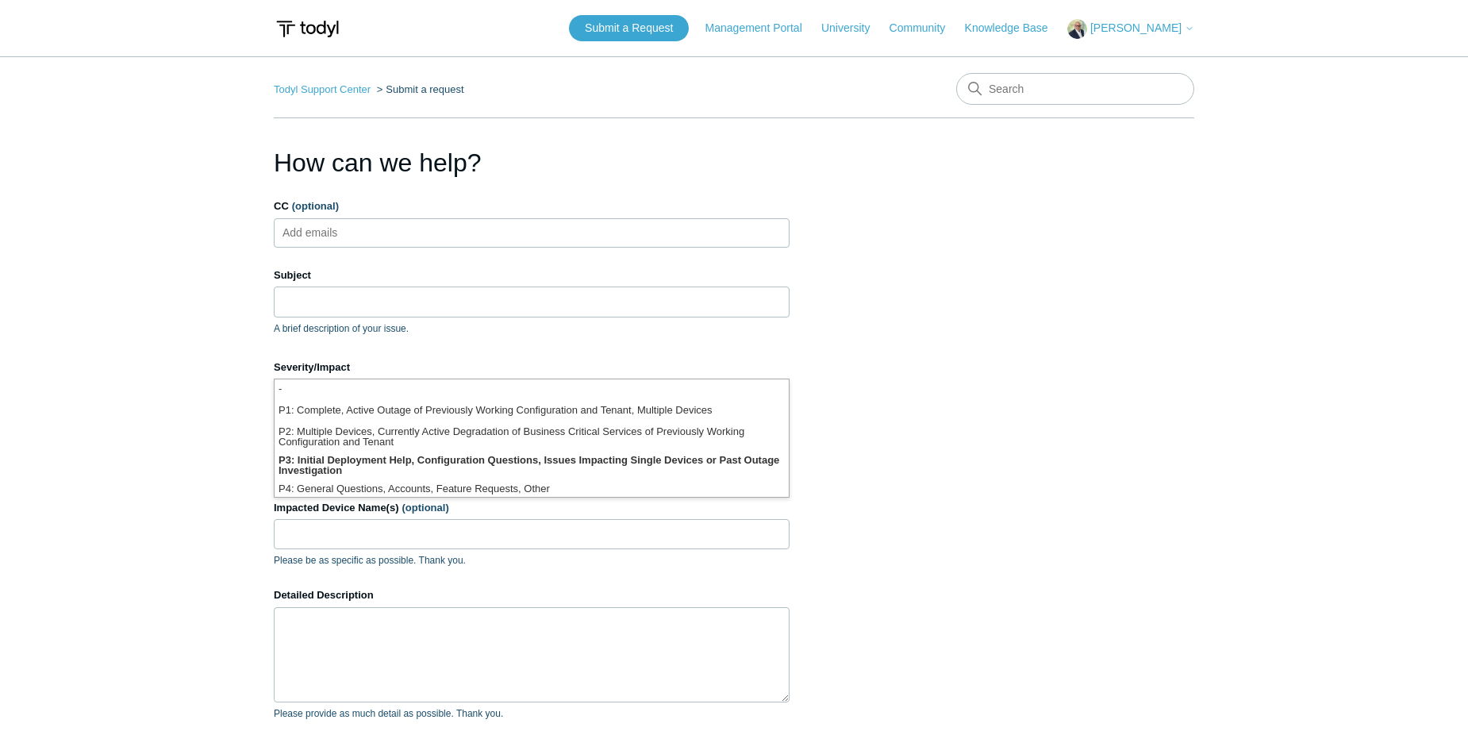
click at [195, 459] on main "Todyl Support Center Submit a request How can we help? CC (optional) Add emails…" at bounding box center [734, 465] width 1468 height 818
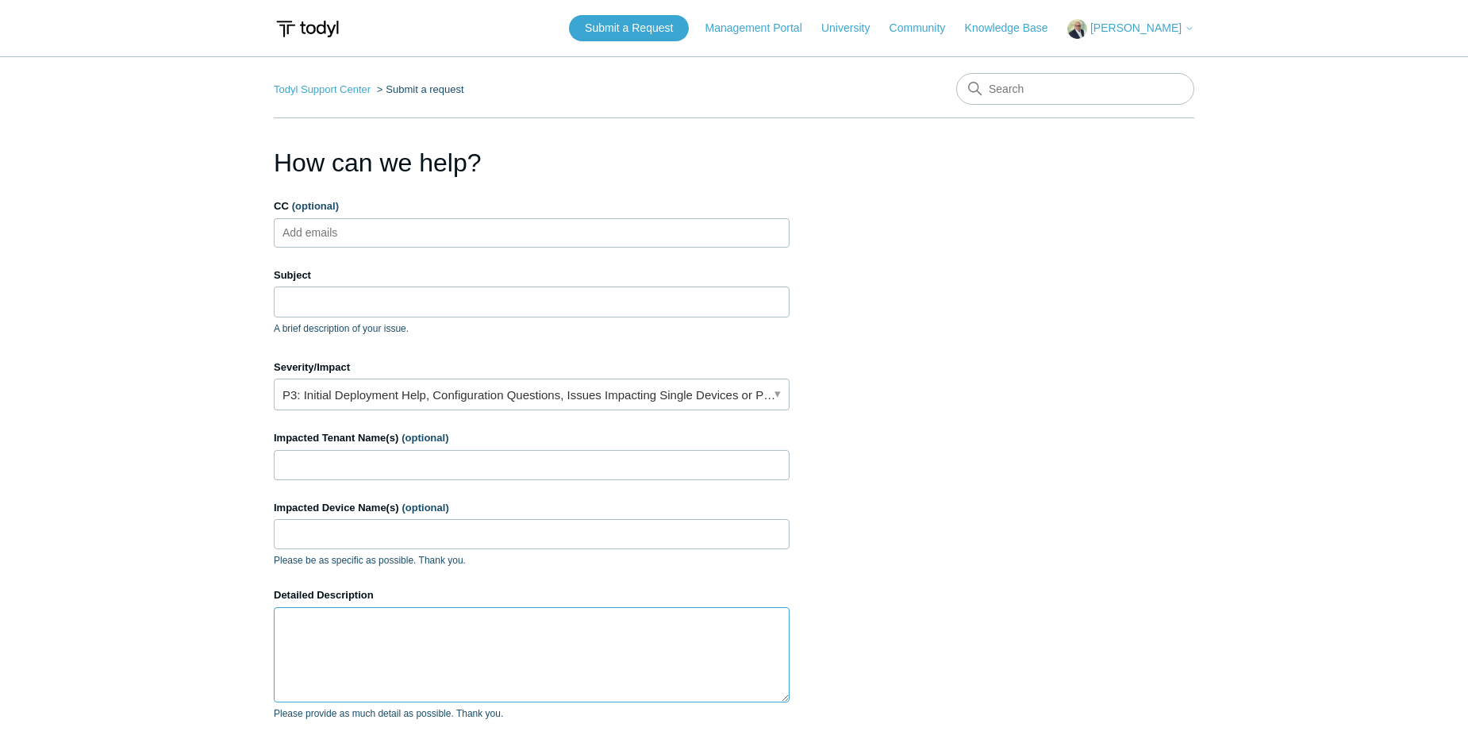
click at [342, 630] on textarea "Detailed Description" at bounding box center [532, 654] width 516 height 95
type textarea "W"
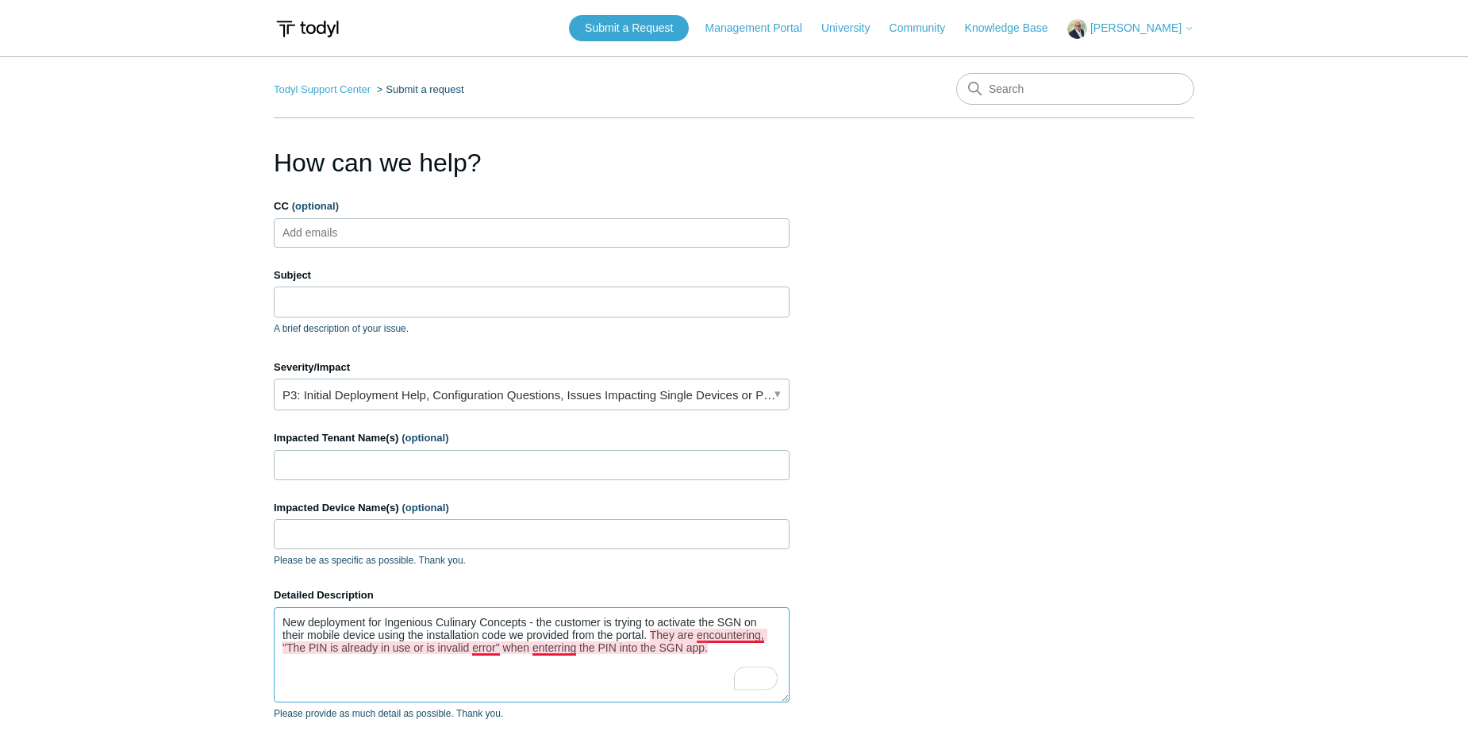
click at [736, 639] on textarea "New deployment for Ingenious Culinary Concepts - the customer is trying to acti…" at bounding box center [532, 654] width 516 height 95
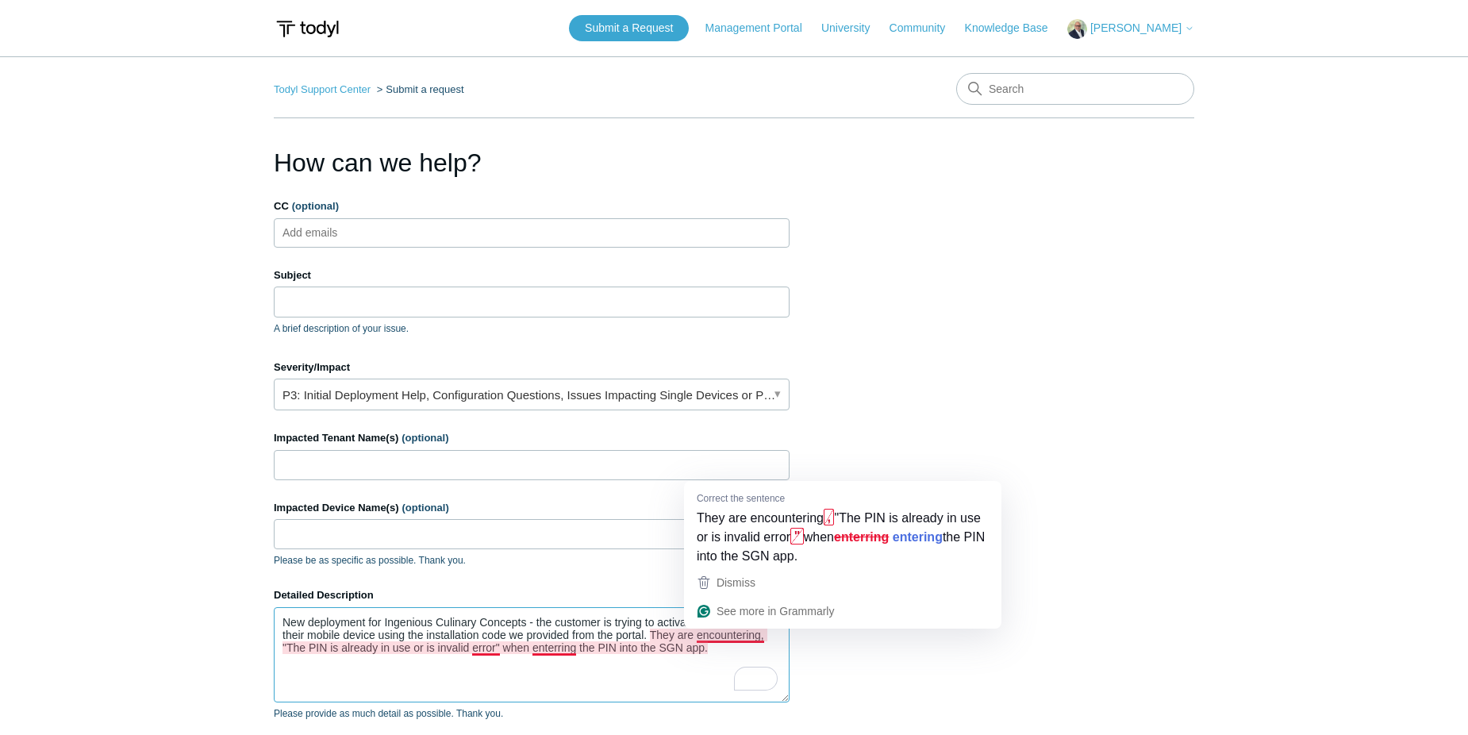
click at [716, 648] on textarea "New deployment for Ingenious Culinary Concepts - the customer is trying to acti…" at bounding box center [532, 654] width 516 height 95
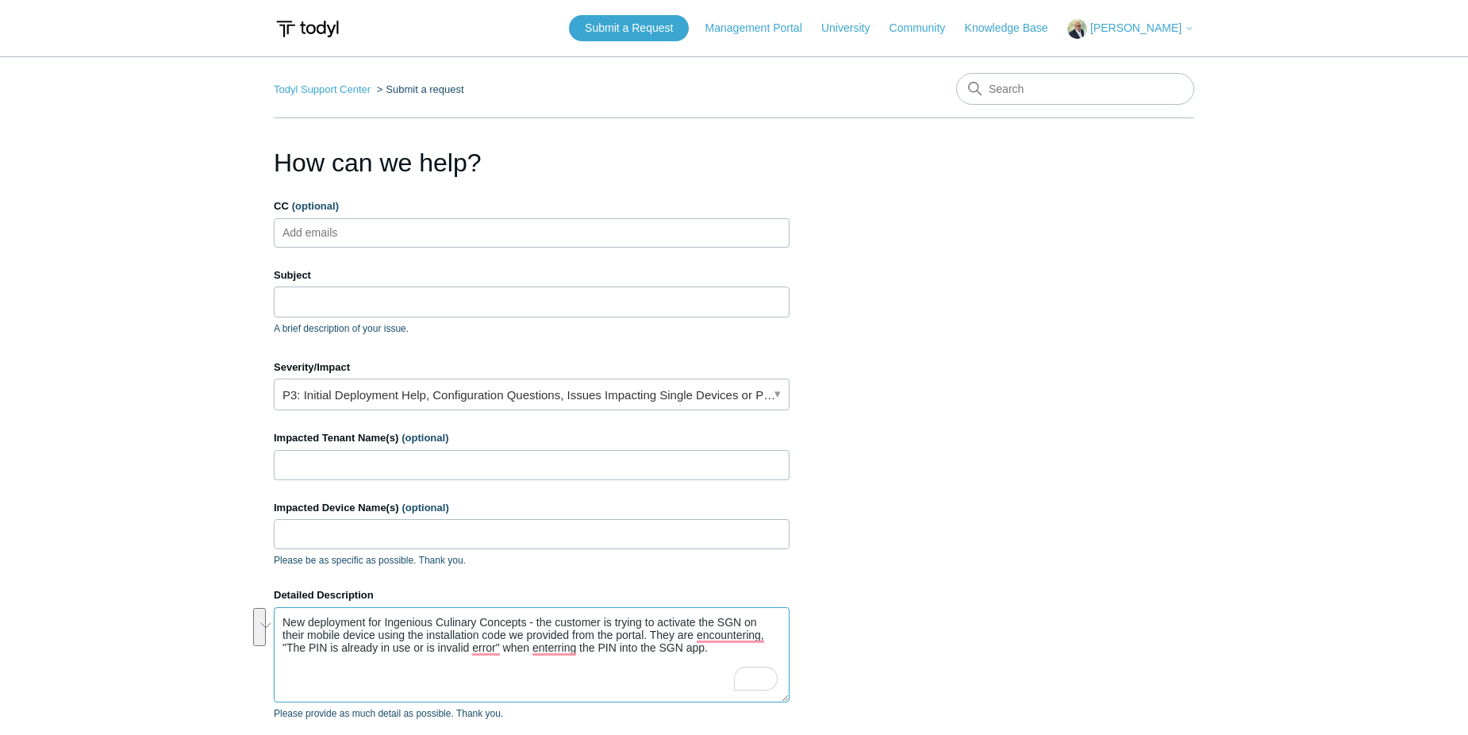
drag, startPoint x: 717, startPoint y: 648, endPoint x: 287, endPoint y: 623, distance: 431.7
click at [287, 623] on textarea "New deployment for Ingenious Culinary Concepts - the customer is trying to acti…" at bounding box center [532, 654] width 516 height 95
click at [266, 630] on button "See rewrite suggestions" at bounding box center [259, 627] width 13 height 38
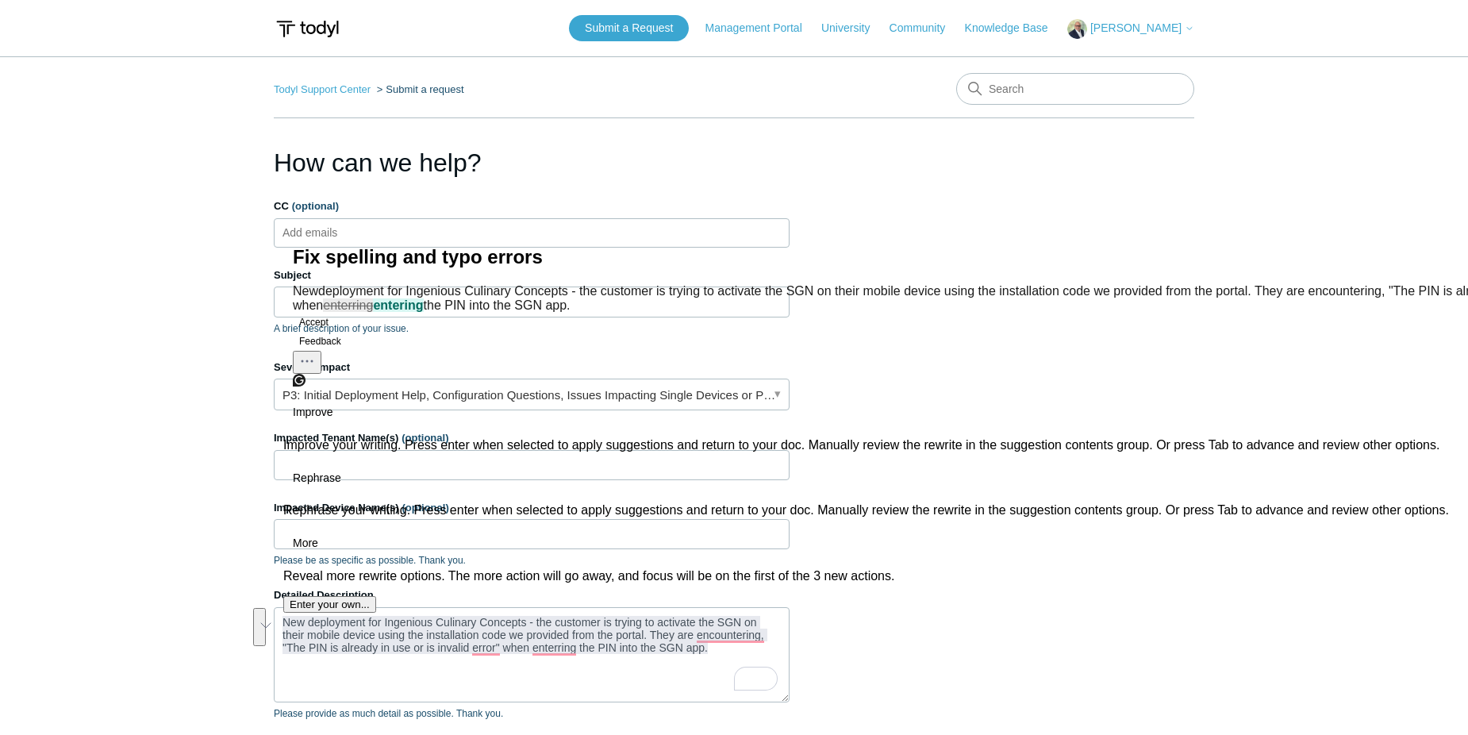
click at [332, 332] on button "Accept" at bounding box center [314, 322] width 42 height 19
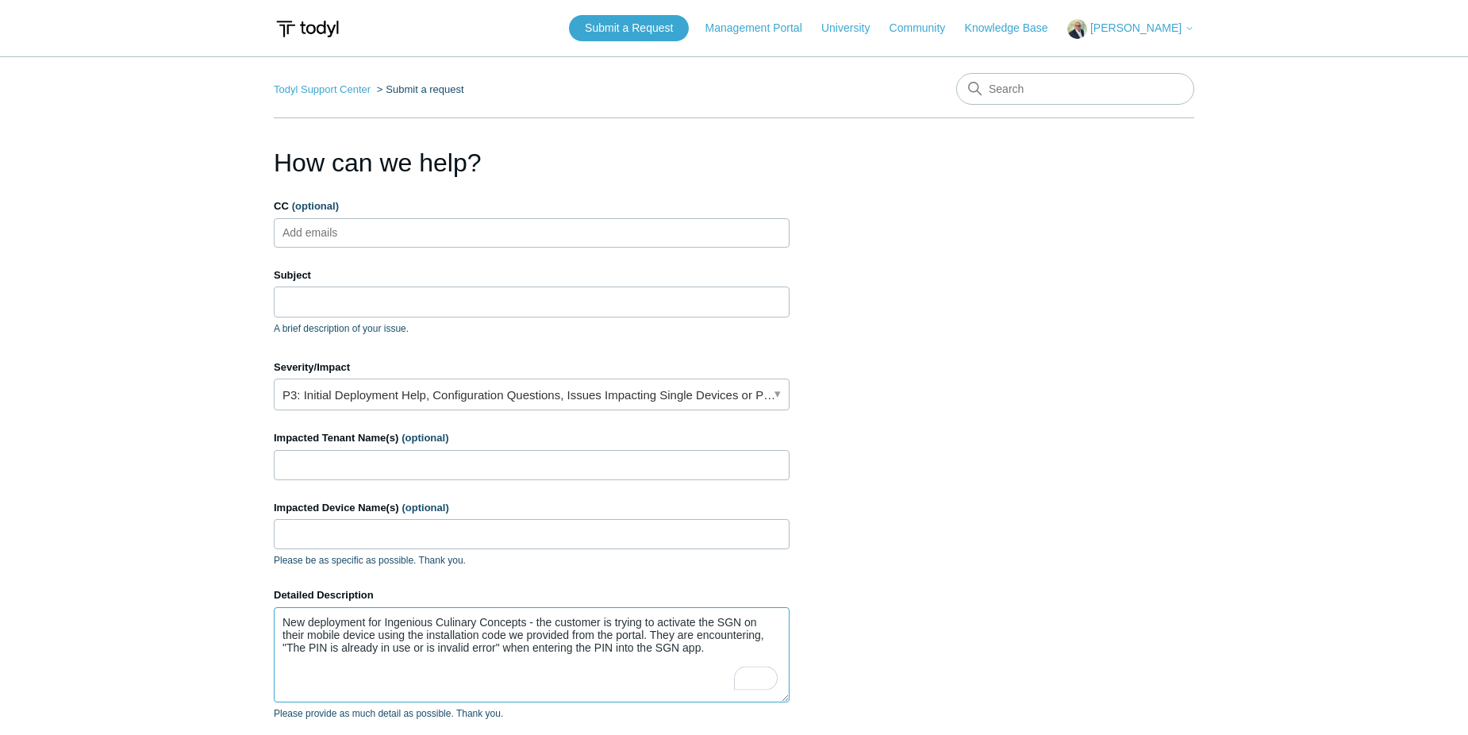
click at [479, 666] on textarea "New deployment for Ingenious Culinary Concepts - the customer is trying to acti…" at bounding box center [532, 654] width 516 height 95
click at [702, 646] on textarea "New deployment for Ingenious Culinary Concepts - the customer is trying to acti…" at bounding box center [532, 654] width 516 height 95
click at [712, 652] on textarea "New deployment for Ingenious Culinary Concepts - the customer is trying to acti…" at bounding box center [532, 654] width 516 height 95
drag, startPoint x: 287, startPoint y: 646, endPoint x: 497, endPoint y: 656, distance: 210.5
click at [497, 656] on textarea "New deployment for Ingenious Culinary Concepts - the customer is trying to acti…" at bounding box center [532, 654] width 516 height 95
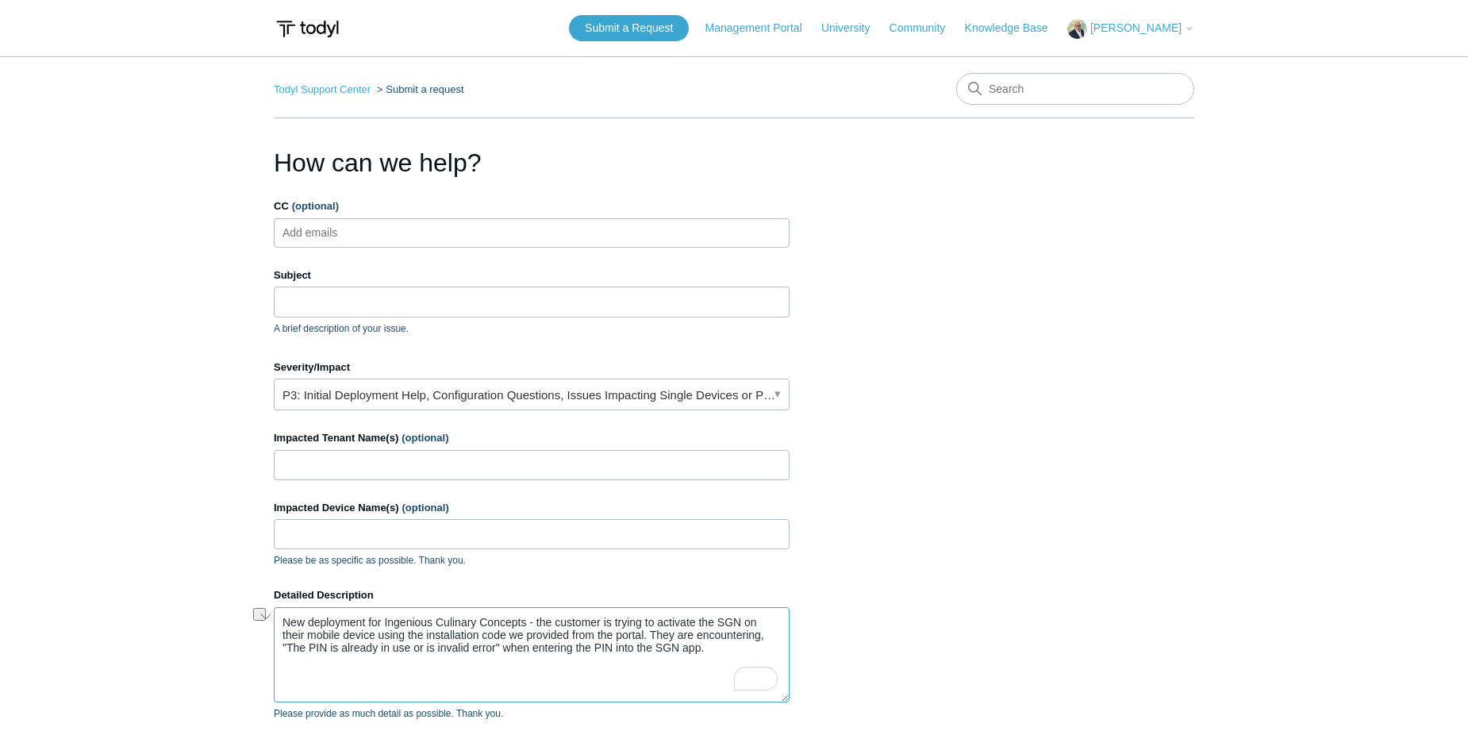
type textarea "New deployment for Ingenious Culinary Concepts - the customer is trying to acti…"
click at [290, 302] on input "Subject" at bounding box center [532, 302] width 516 height 30
paste input "The PIN is already in use or is invalid error"
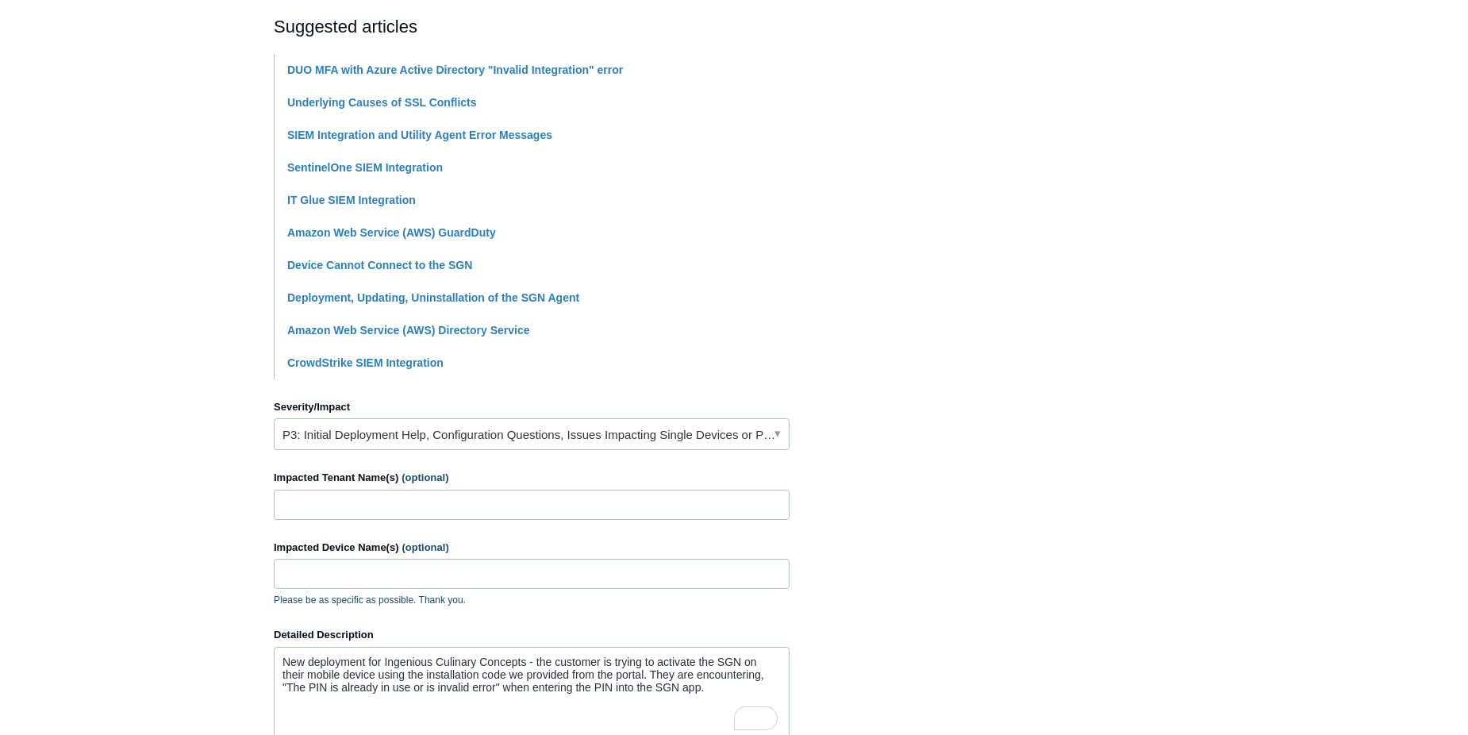
scroll to position [397, 0]
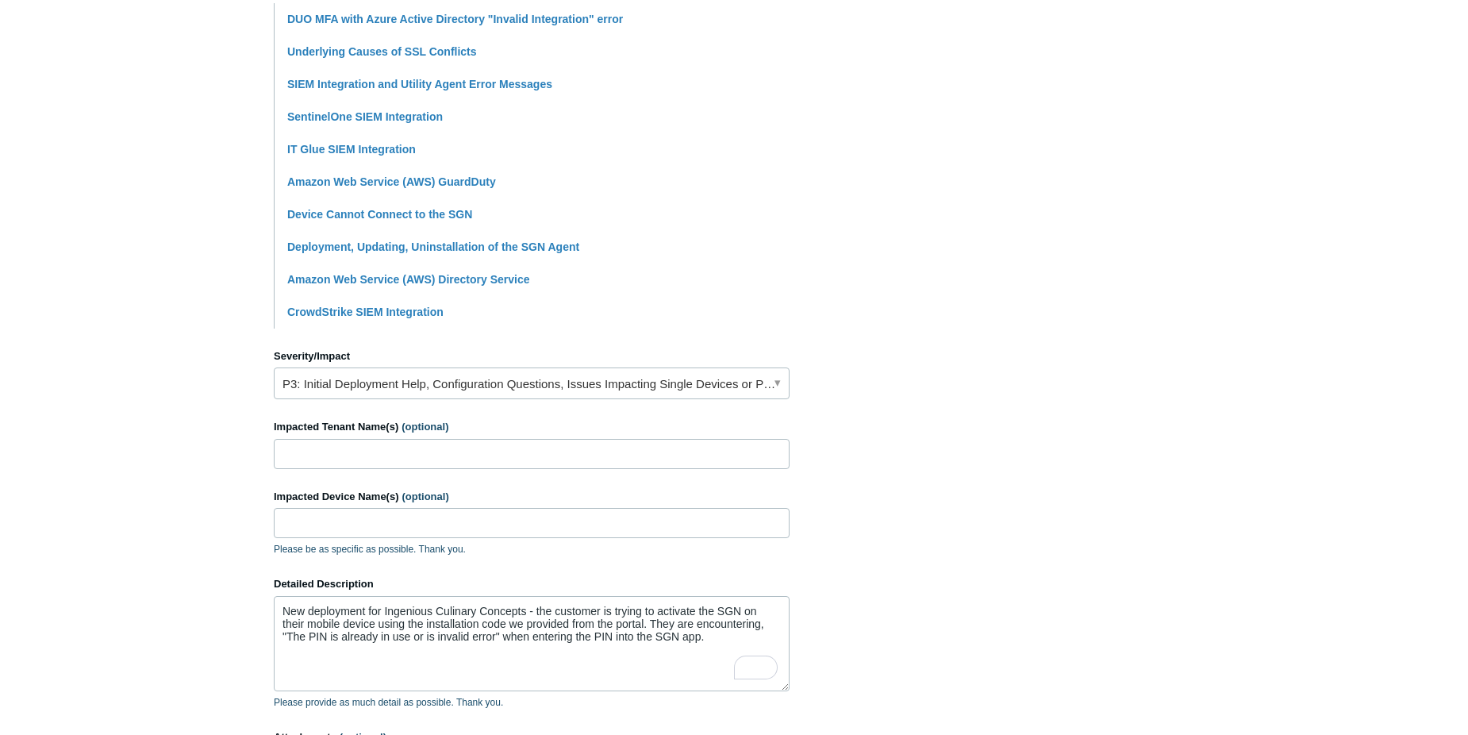
type input "The PIN is already in use or is invalid error"
click at [615, 610] on textarea "New deployment for Ingenious Culinary Concepts - the customer is trying to acti…" at bounding box center [532, 643] width 516 height 95
click at [725, 637] on textarea "New deployment for Ingenious Culinary Concepts - the customer is trying to acti…" at bounding box center [532, 643] width 516 height 95
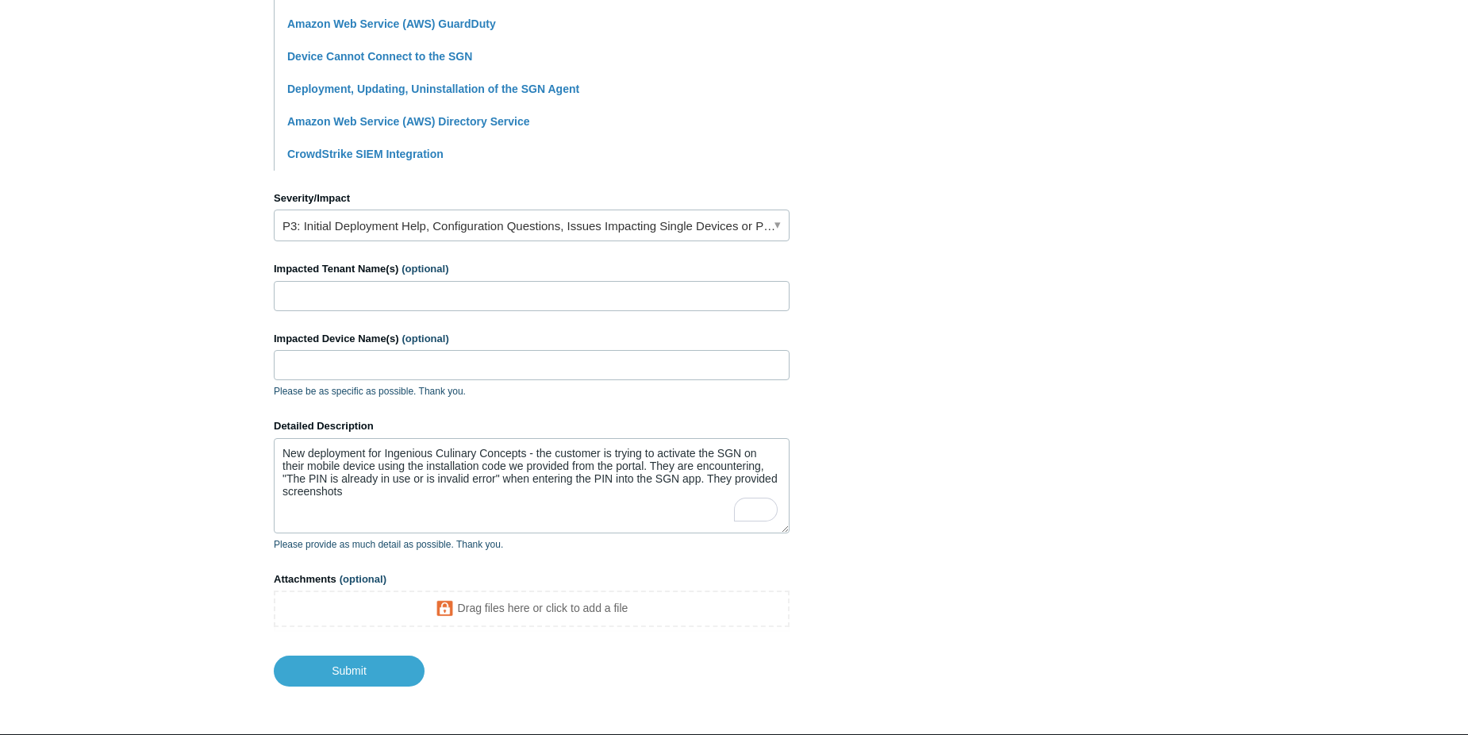
scroll to position [556, 0]
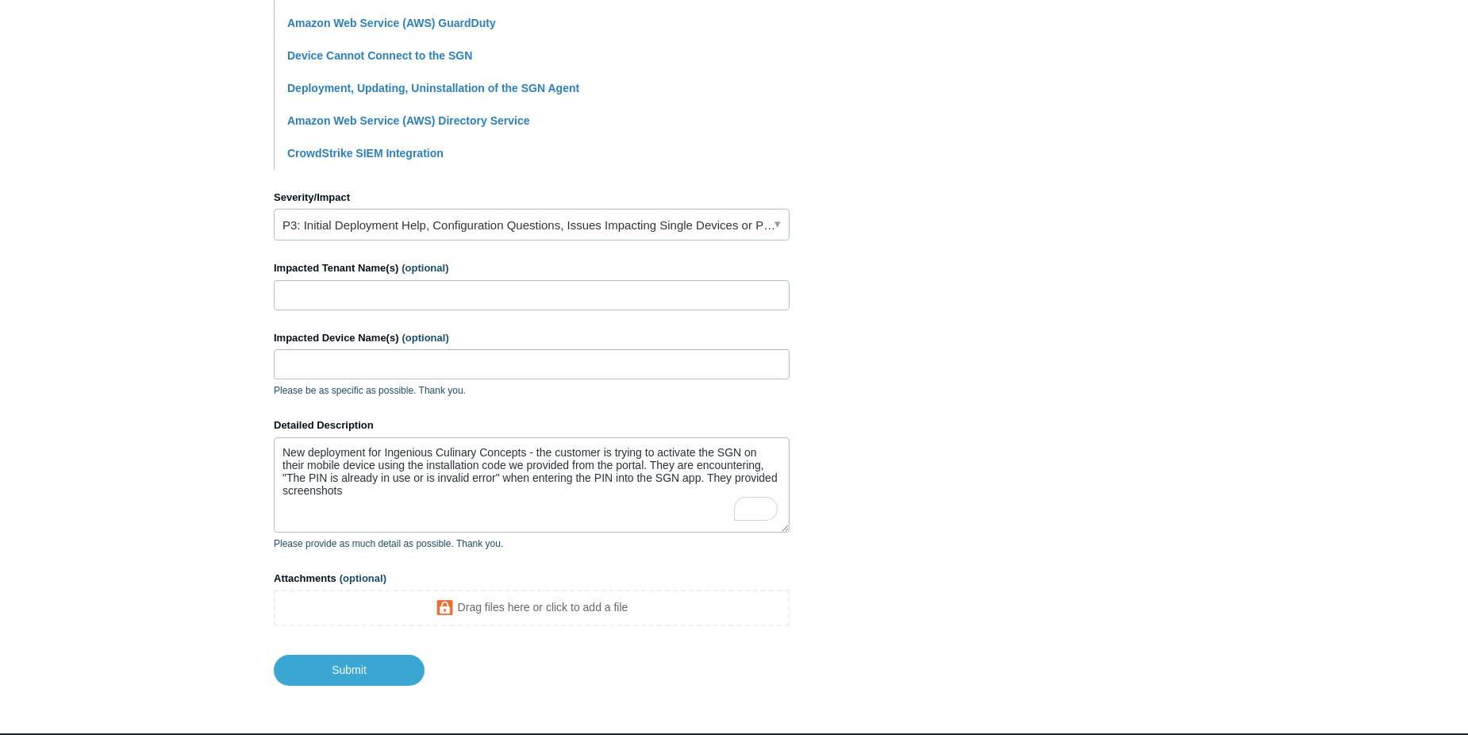
drag, startPoint x: 367, startPoint y: 577, endPoint x: 327, endPoint y: 579, distance: 40.5
click at [367, 577] on span "(optional)" at bounding box center [363, 578] width 47 height 12
click at [321, 579] on label "Attachments (optional)" at bounding box center [532, 579] width 516 height 16
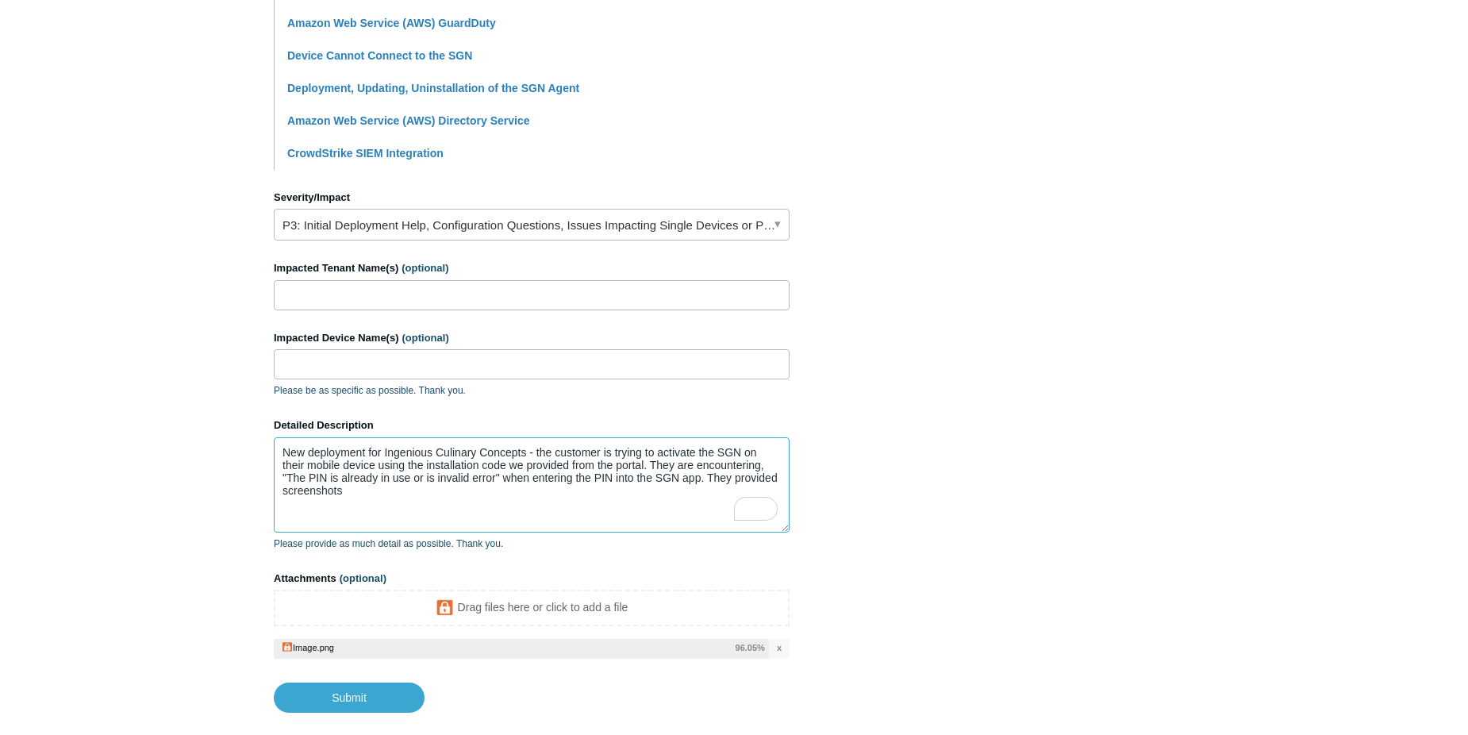
click at [413, 508] on textarea "New deployment for Ingenious Culinary Concepts - the customer is trying to acti…" at bounding box center [532, 484] width 516 height 95
click at [784, 477] on textarea "New deployment for Ingenious Culinary Concepts - the customer is trying to acti…" at bounding box center [532, 484] width 516 height 95
click at [496, 490] on textarea "New deployment for Ingenious Culinary Concepts - the customer is trying to acti…" at bounding box center [532, 484] width 516 height 95
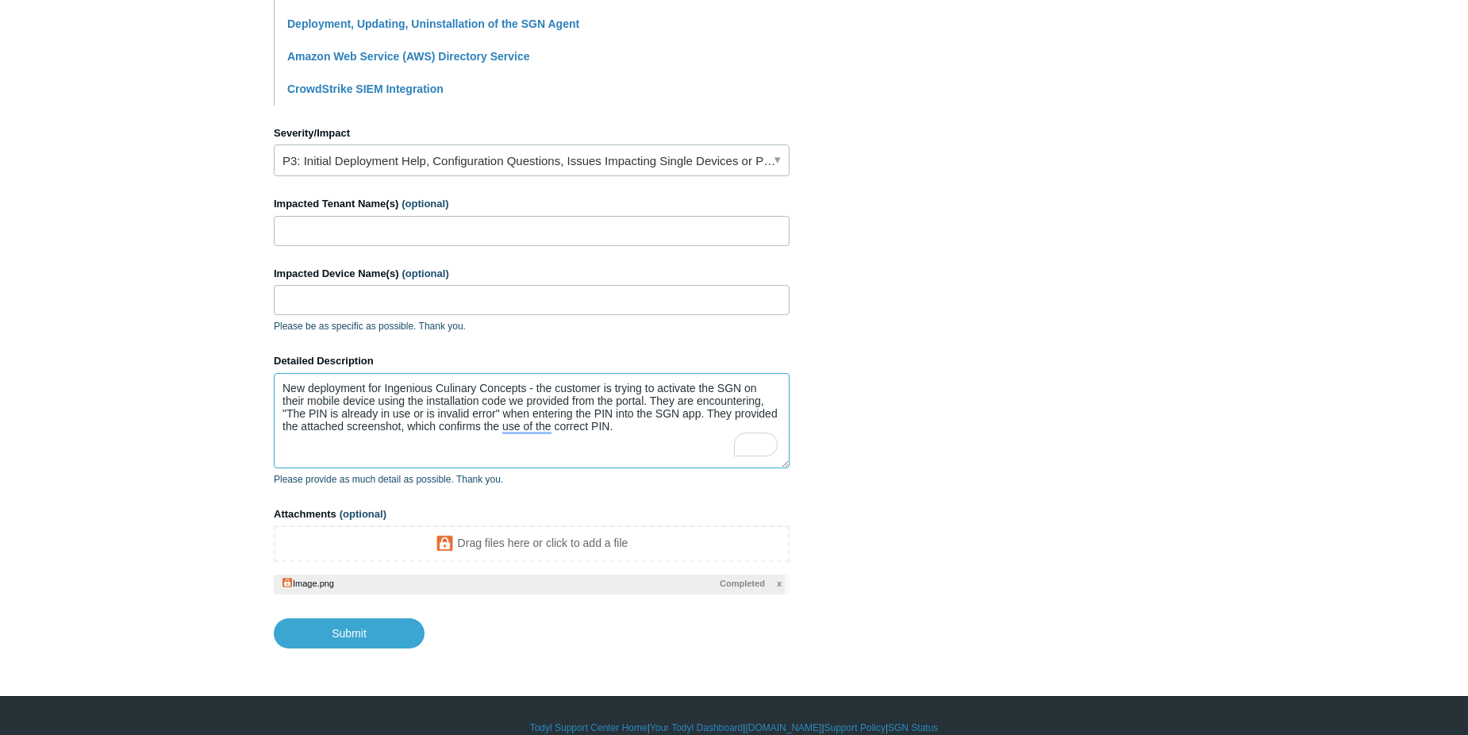
scroll to position [644, 0]
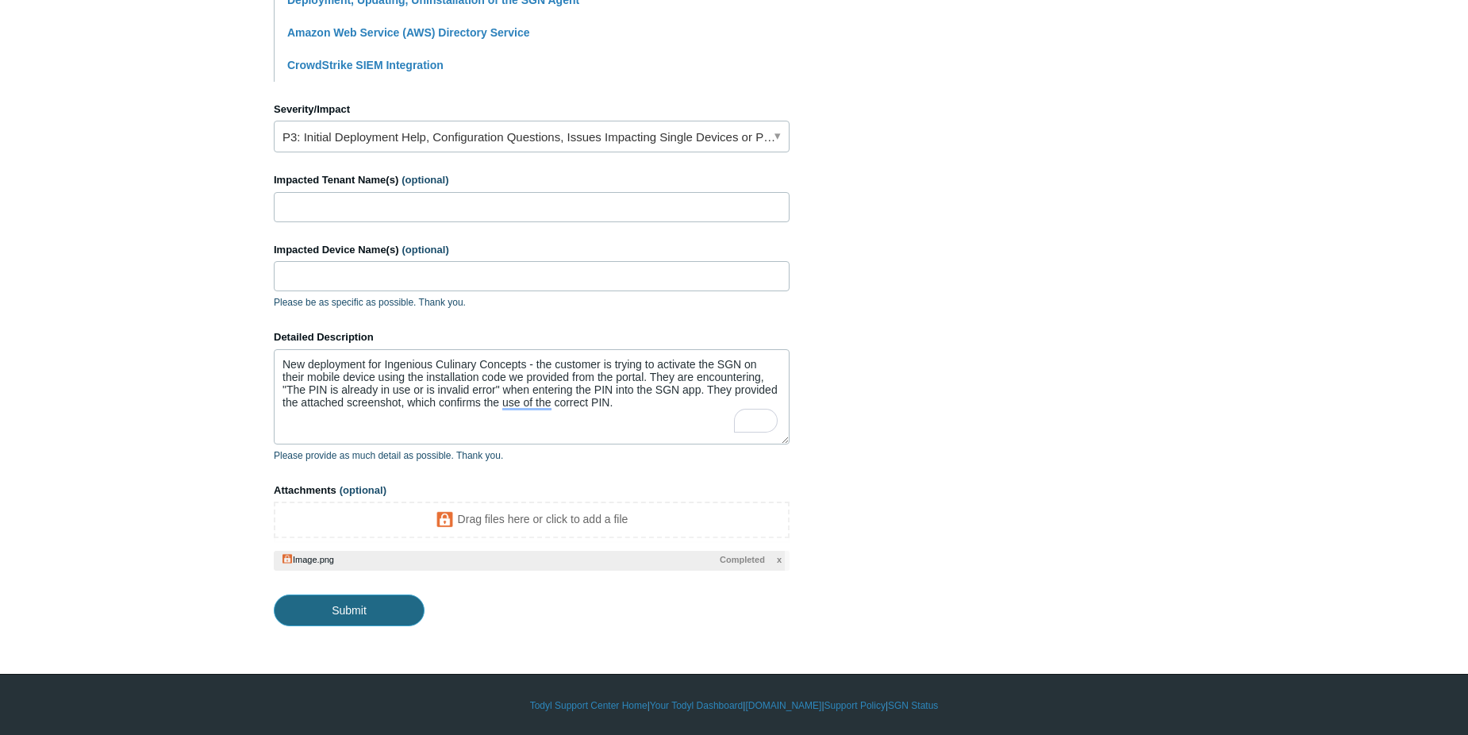
click at [382, 606] on input "Submit" at bounding box center [349, 610] width 151 height 32
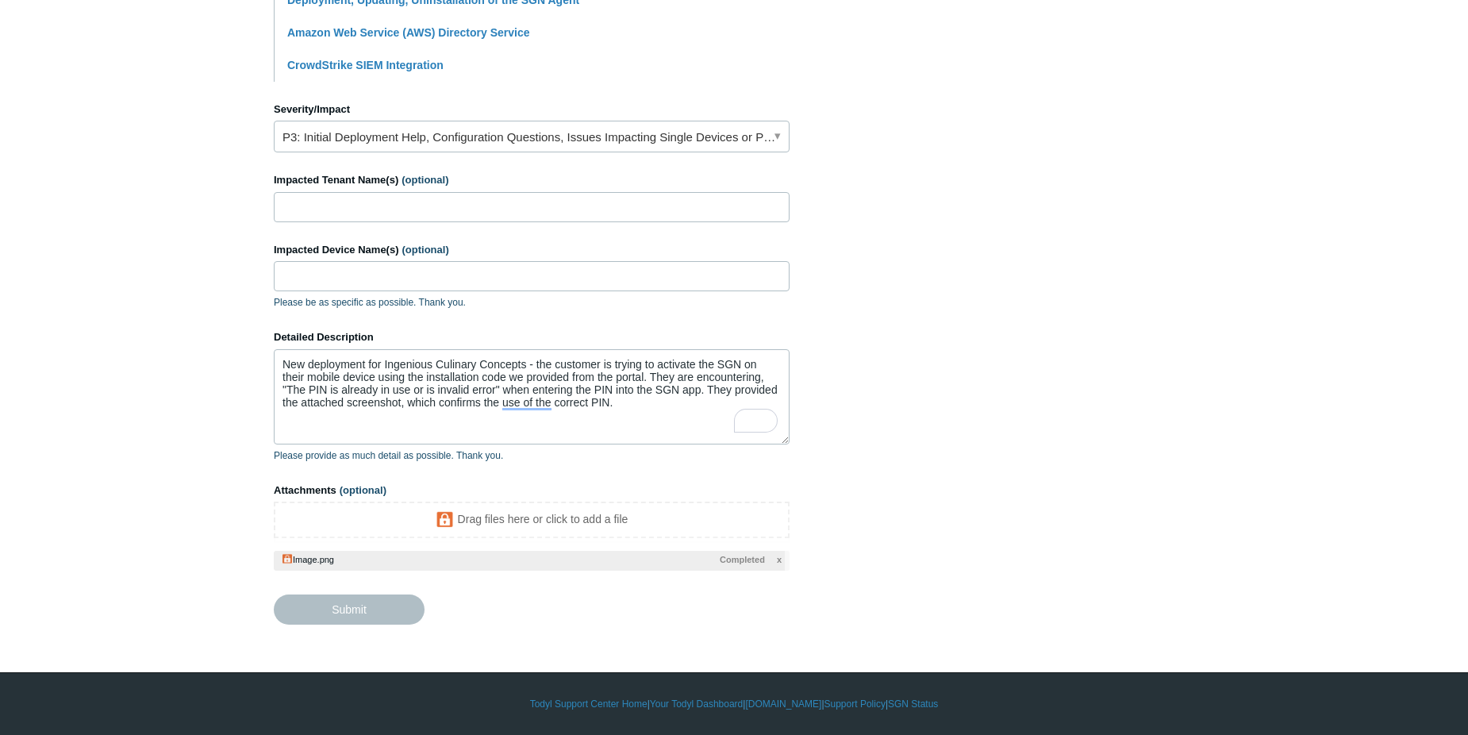
type textarea "New deployment for Ingenious Culinary Concepts - the customer is trying to acti…"
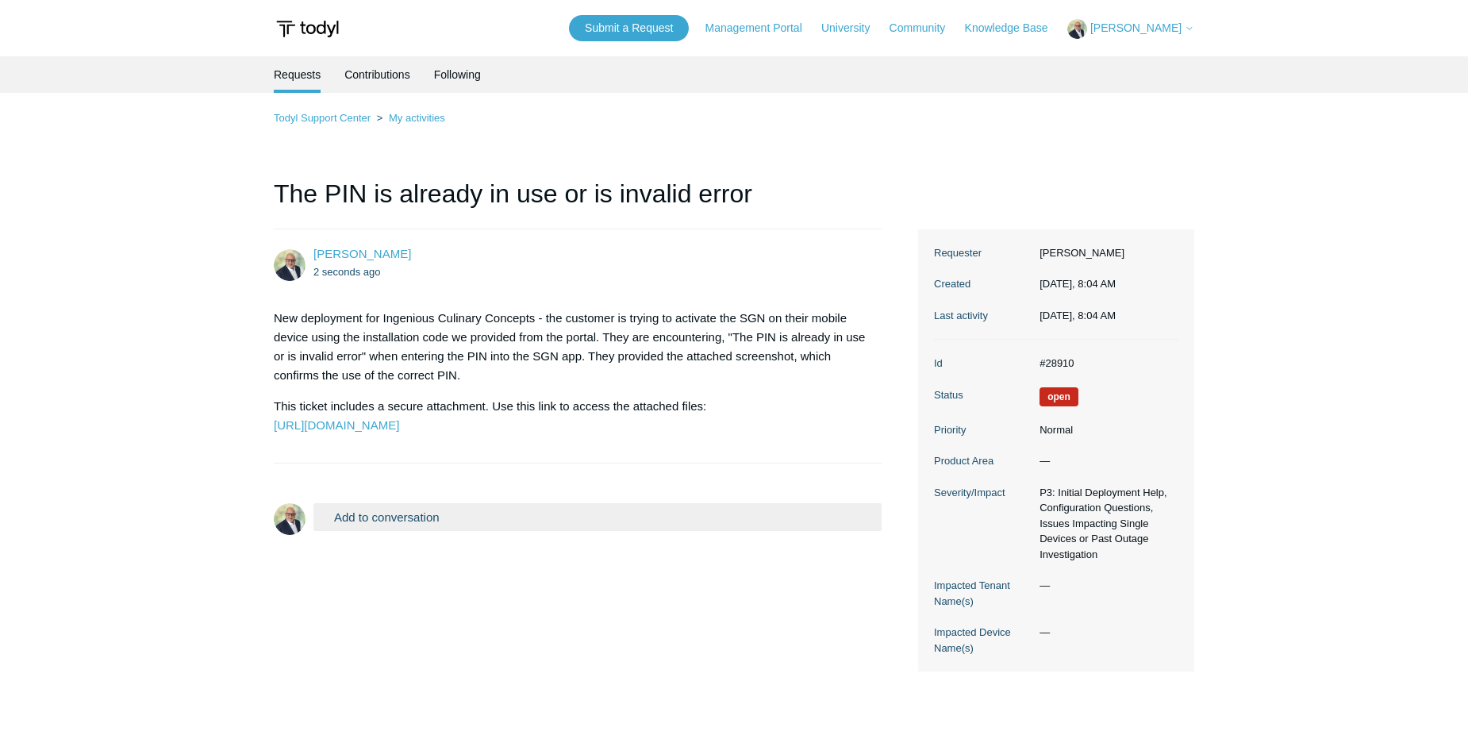
click at [1190, 29] on icon at bounding box center [1190, 29] width 10 height 10
click at [1179, 63] on link "My Support Requests" at bounding box center [1145, 62] width 155 height 28
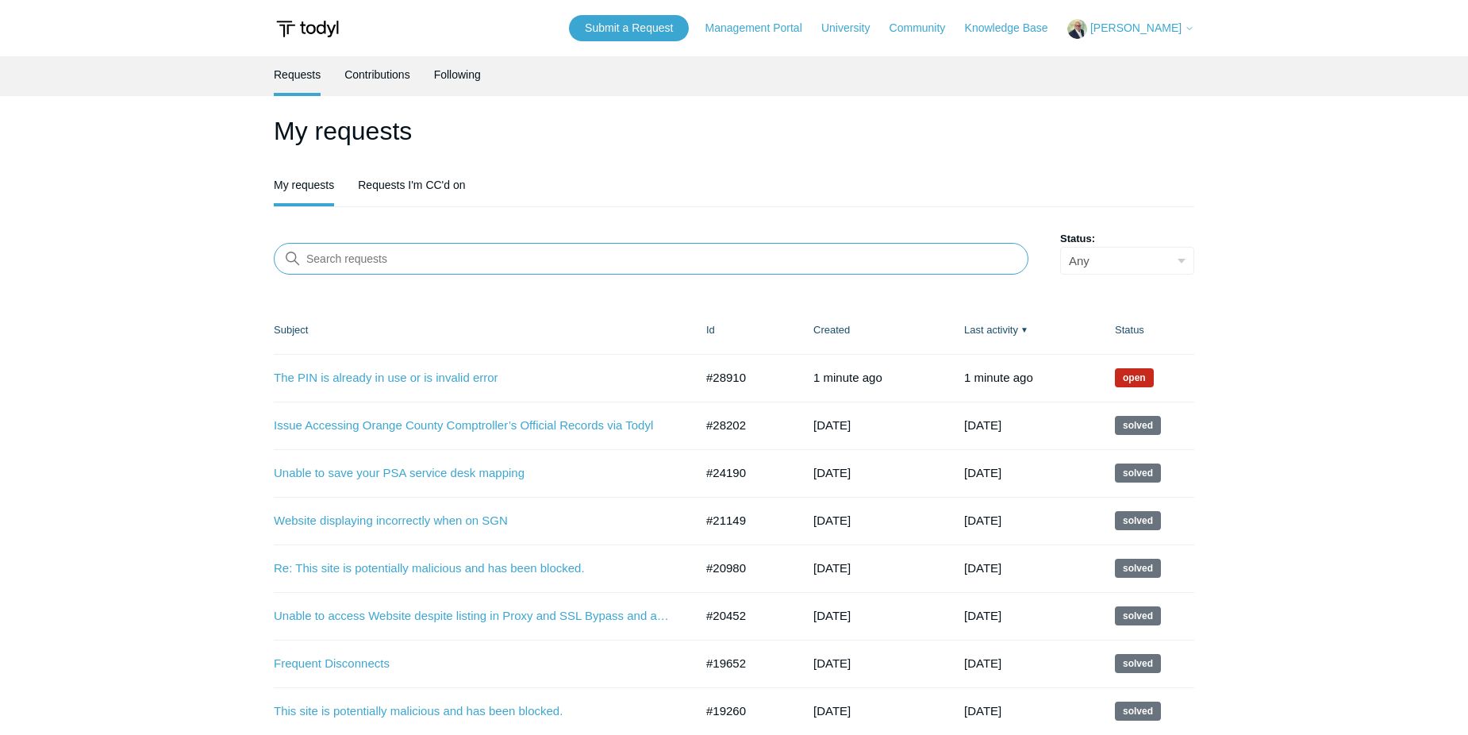
click at [542, 257] on input "Search requests" at bounding box center [651, 259] width 755 height 32
type input "i"
type input "PIN"
